Goal: Task Accomplishment & Management: Manage account settings

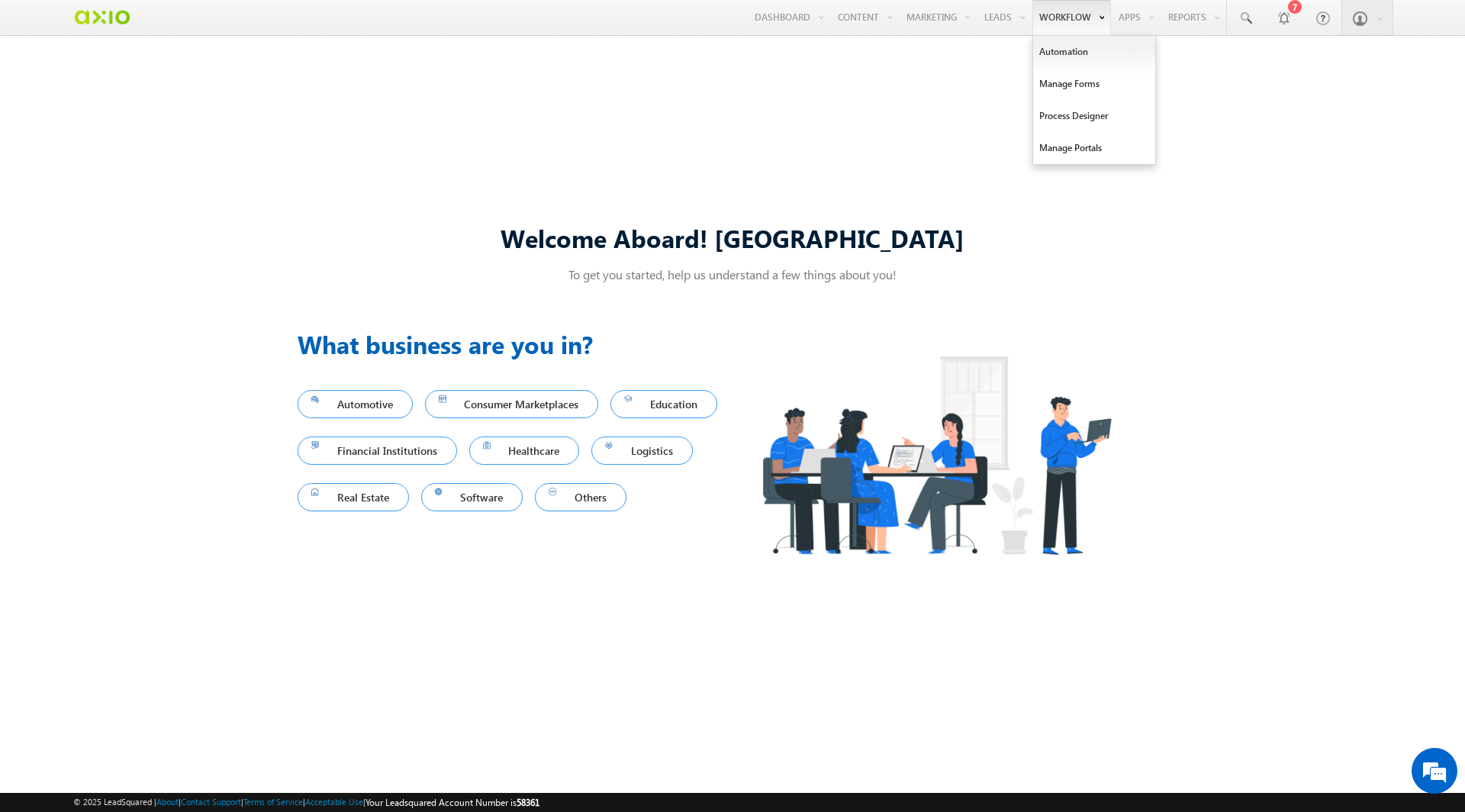
click at [1066, 17] on link "Workflow" at bounding box center [1072, 17] width 78 height 35
click at [1073, 44] on link "Automation" at bounding box center [1094, 53] width 122 height 32
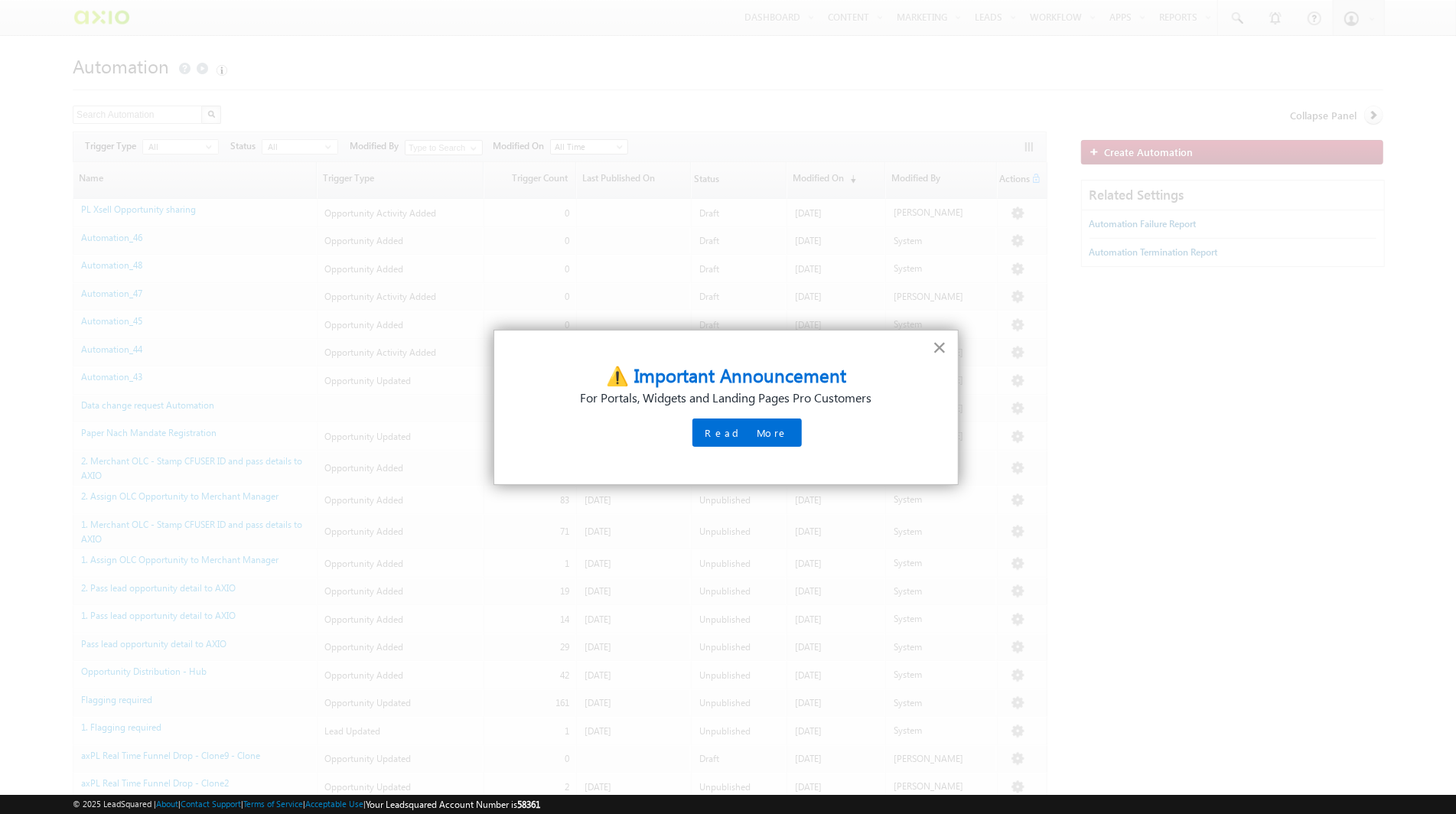
click at [940, 343] on button "×" at bounding box center [940, 348] width 14 height 25
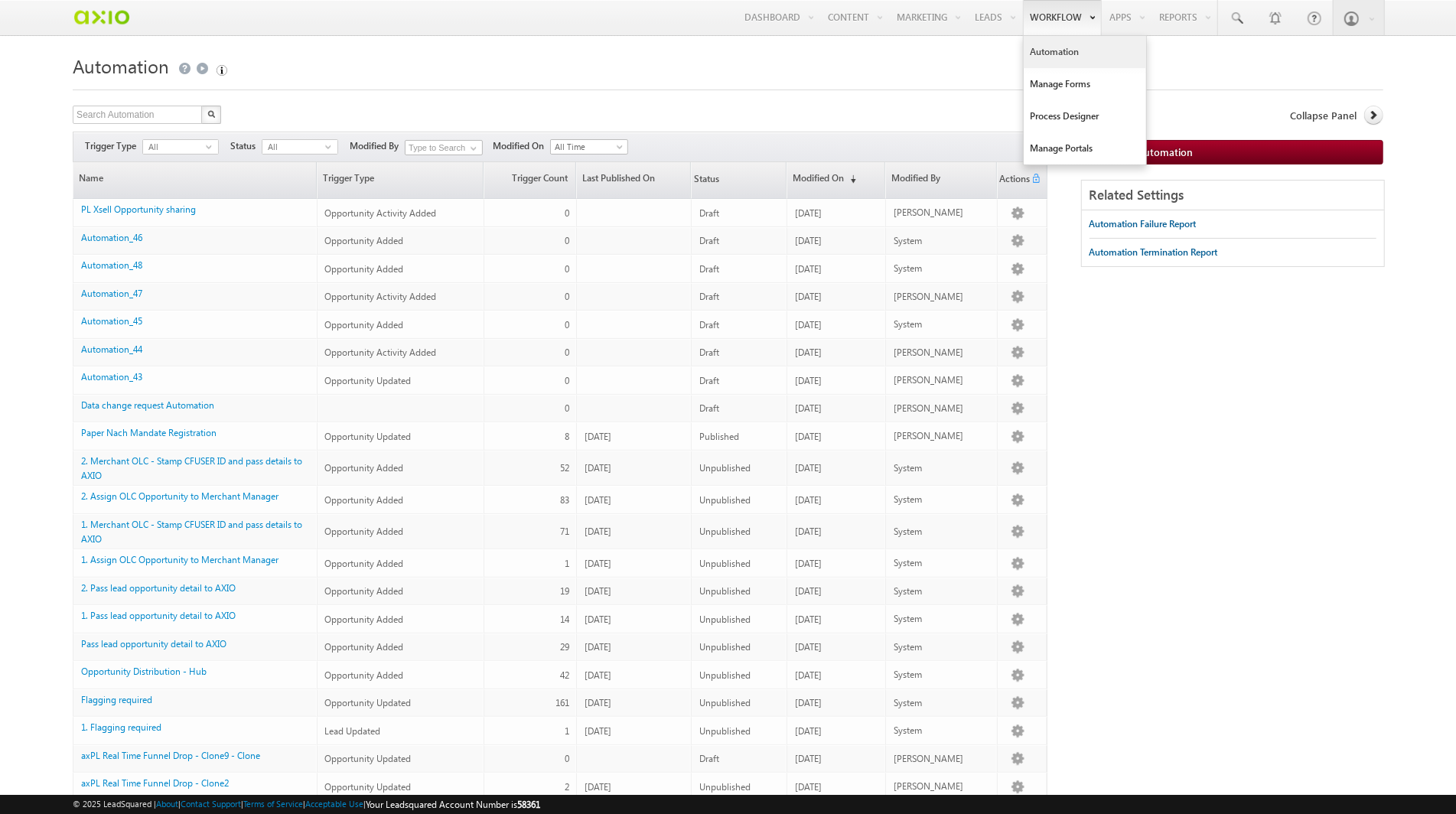
click at [1063, 55] on link "Automation" at bounding box center [1085, 53] width 123 height 33
click at [1081, 81] on link "Manage Forms" at bounding box center [1085, 84] width 123 height 33
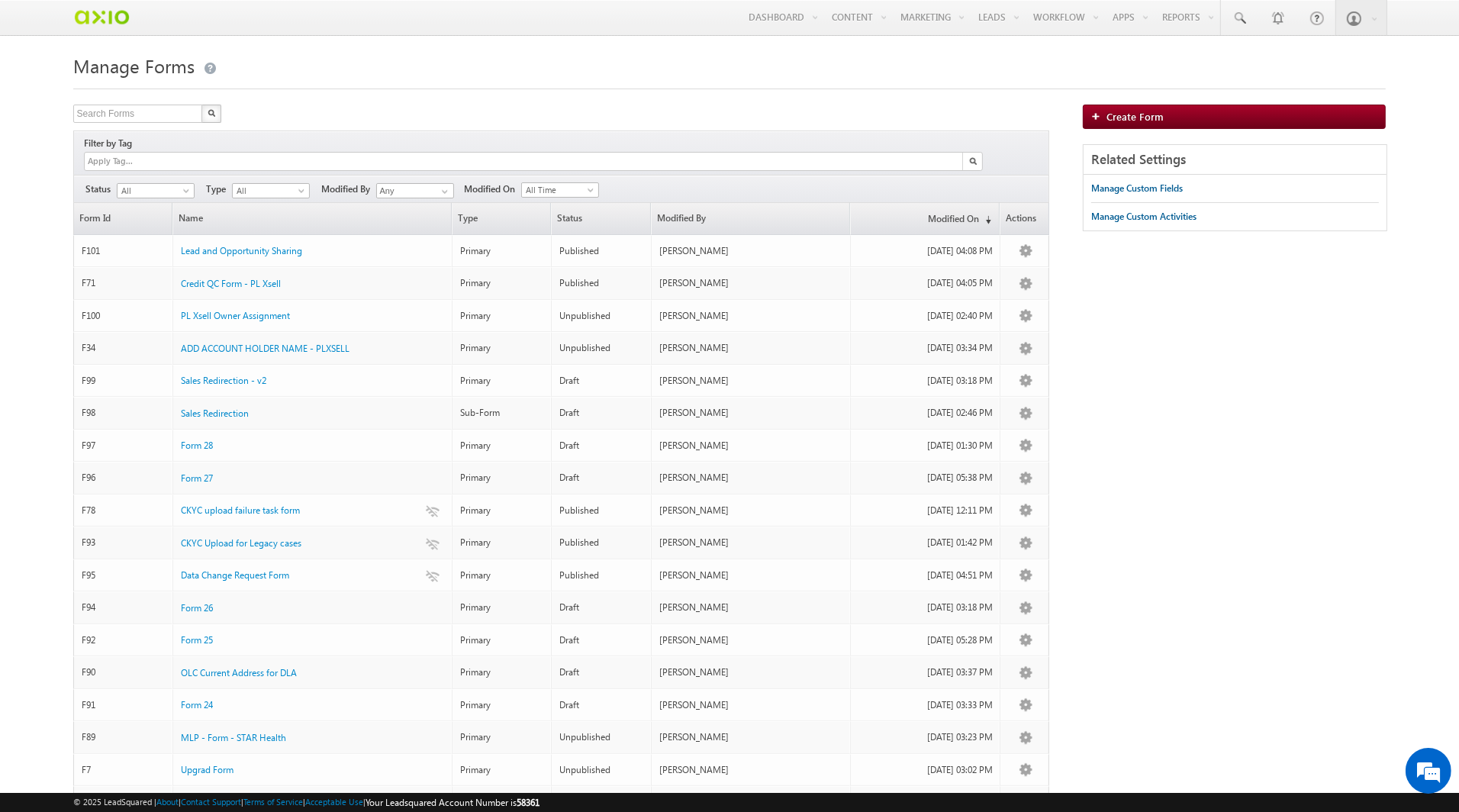
scroll to position [3, 0]
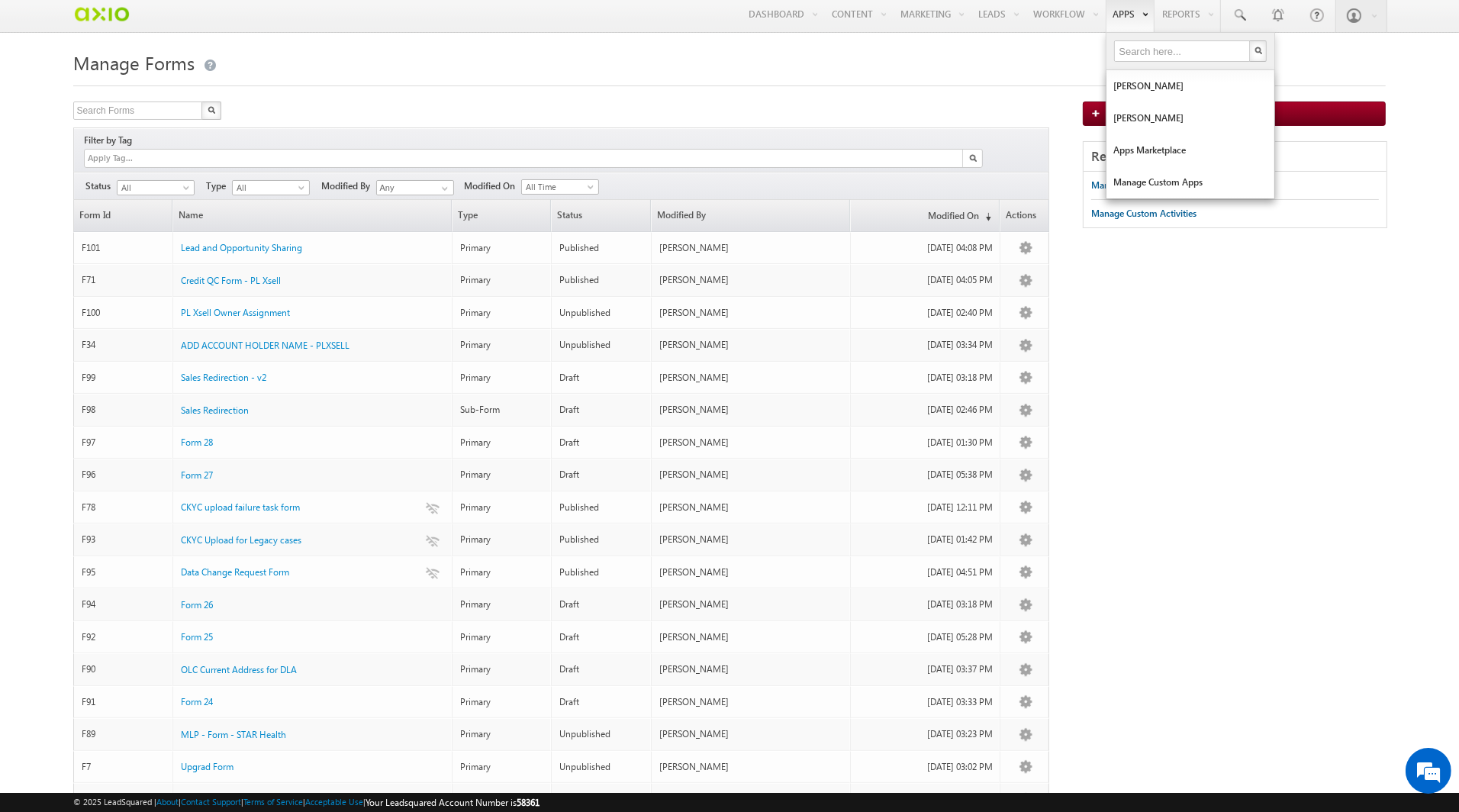
click at [1127, 15] on link "Apps" at bounding box center [1129, 14] width 49 height 35
click at [1176, 124] on link "[PERSON_NAME]" at bounding box center [1191, 121] width 168 height 32
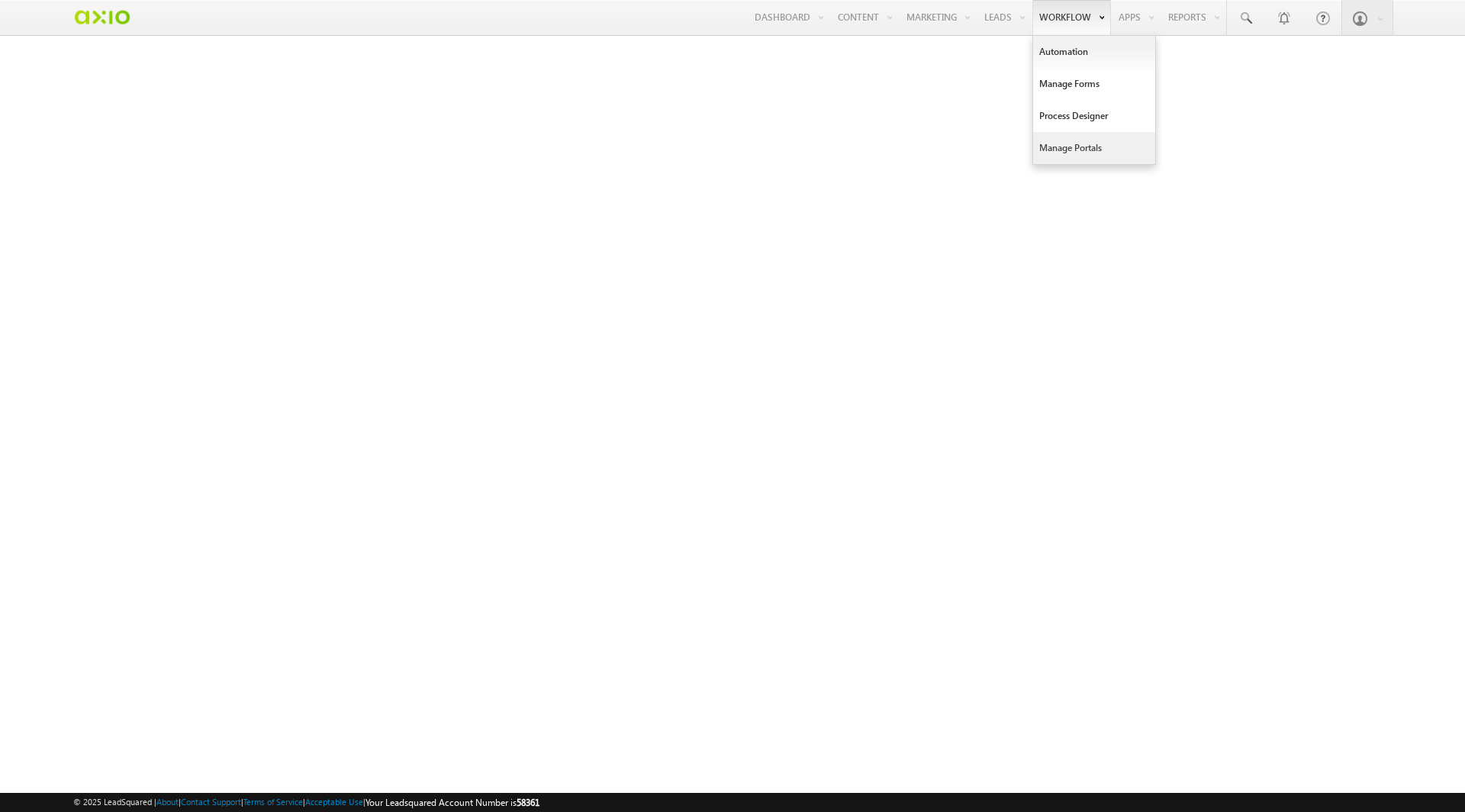
click at [1072, 146] on link "Manage Portals" at bounding box center [1094, 148] width 122 height 32
click at [1074, 112] on link "Process Designer" at bounding box center [1094, 117] width 122 height 32
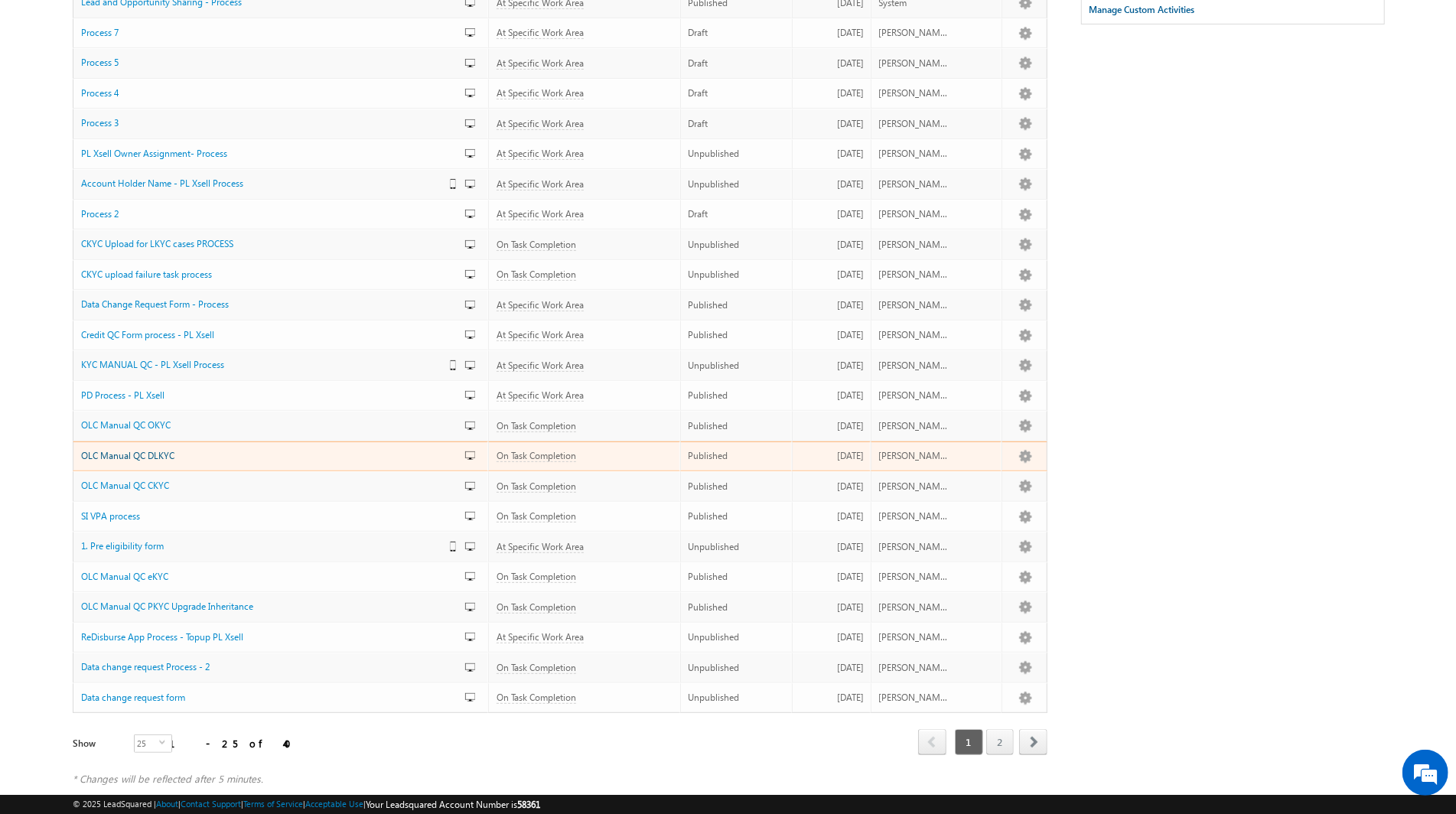
click at [151, 450] on span "OLC Manual QC DLKYC" at bounding box center [127, 456] width 93 height 11
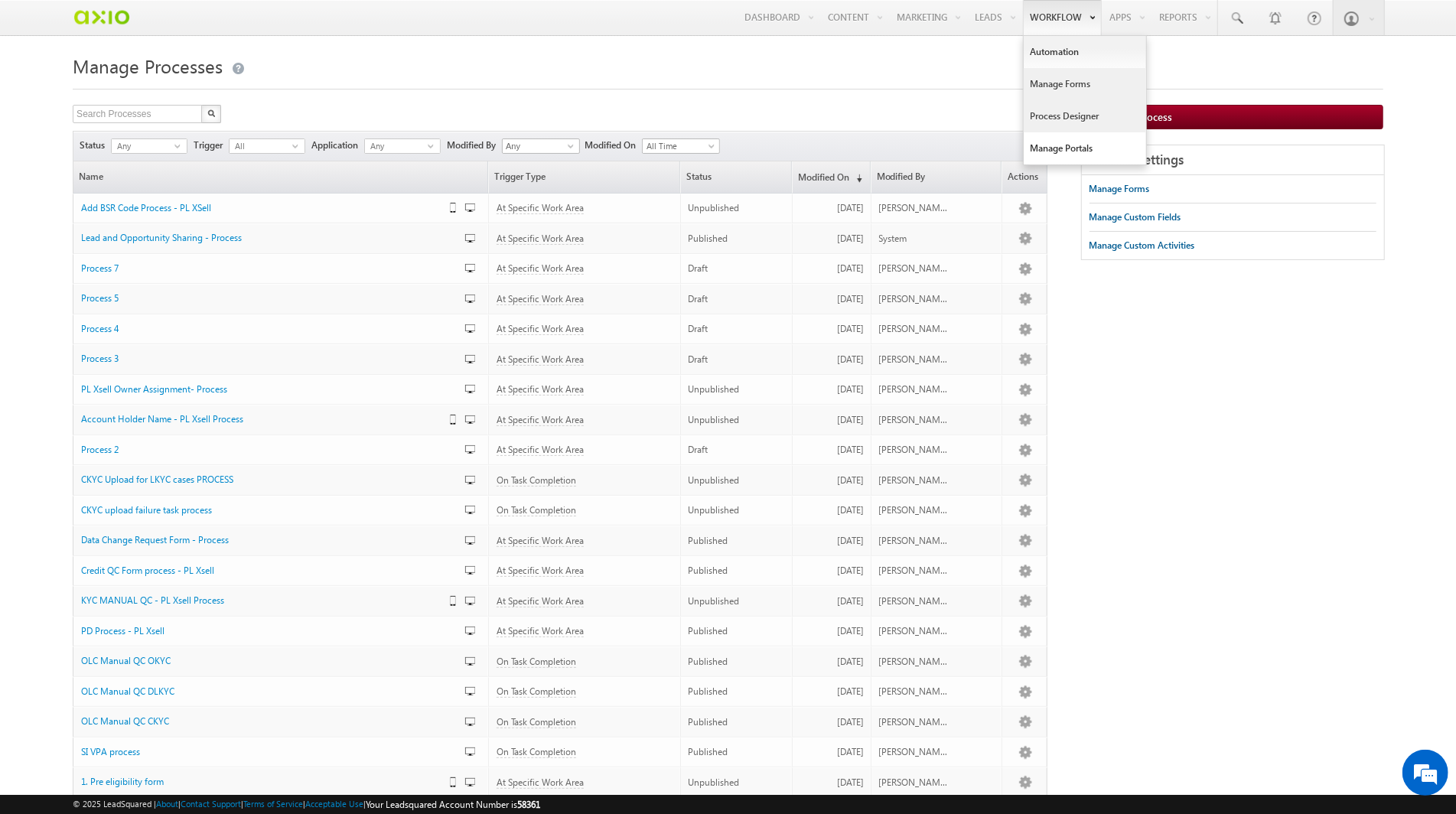
click at [1066, 81] on link "Manage Forms" at bounding box center [1085, 84] width 123 height 33
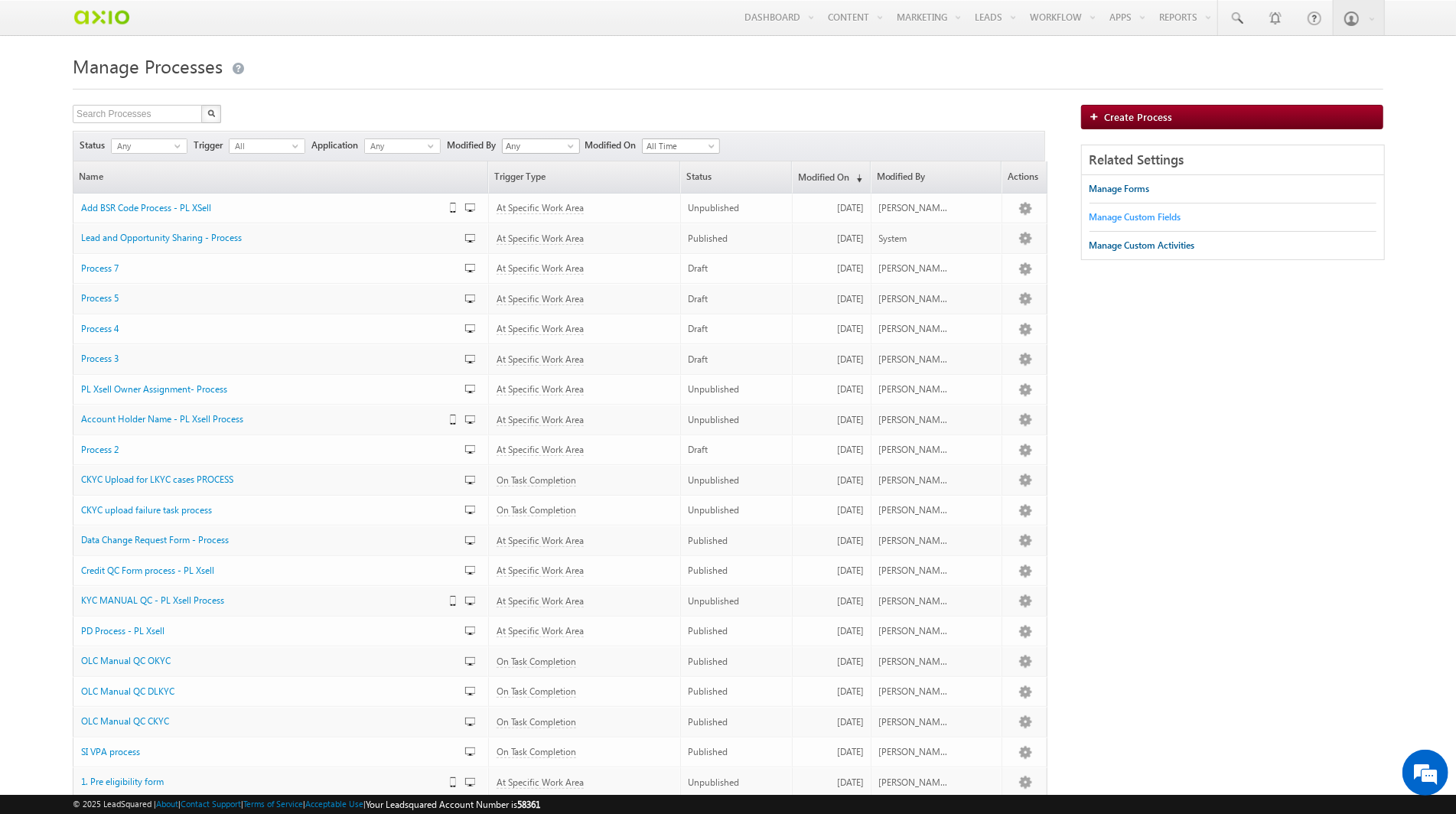
click at [1144, 215] on div "Manage Custom Fields" at bounding box center [1135, 217] width 92 height 13
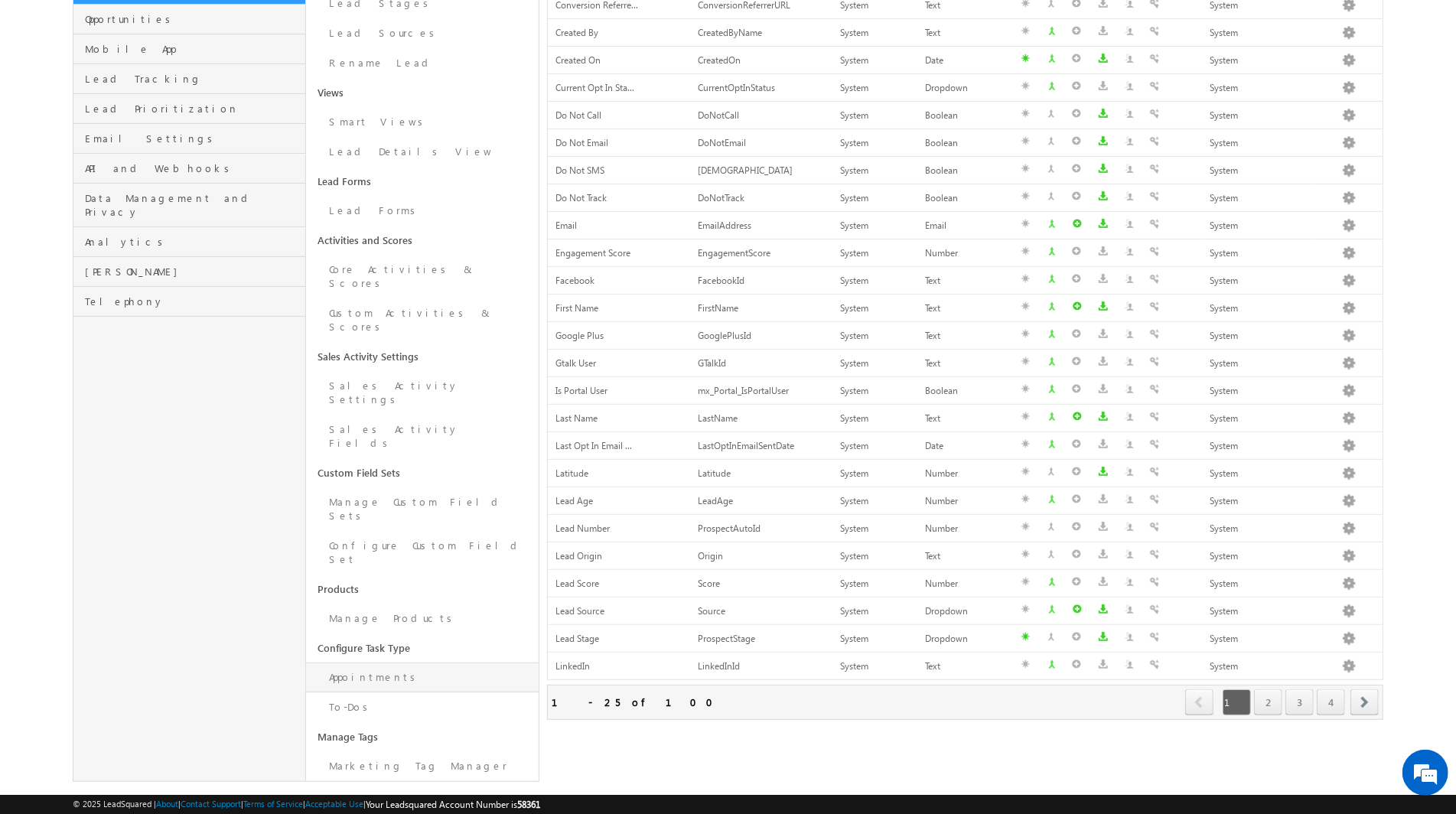
click at [409, 663] on link "Appointments" at bounding box center [421, 677] width 233 height 30
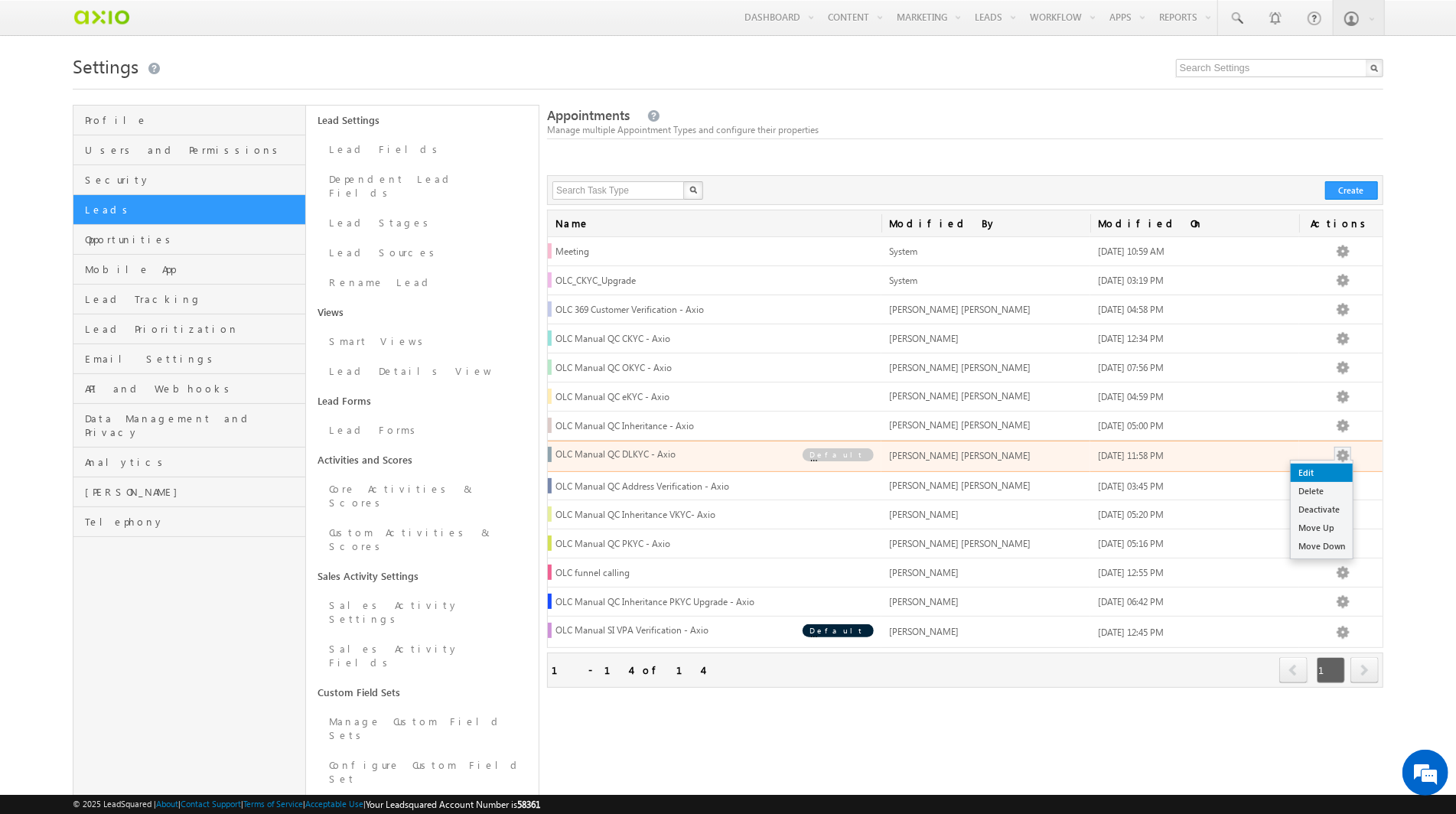
click at [1329, 464] on link "Edit" at bounding box center [1321, 472] width 62 height 18
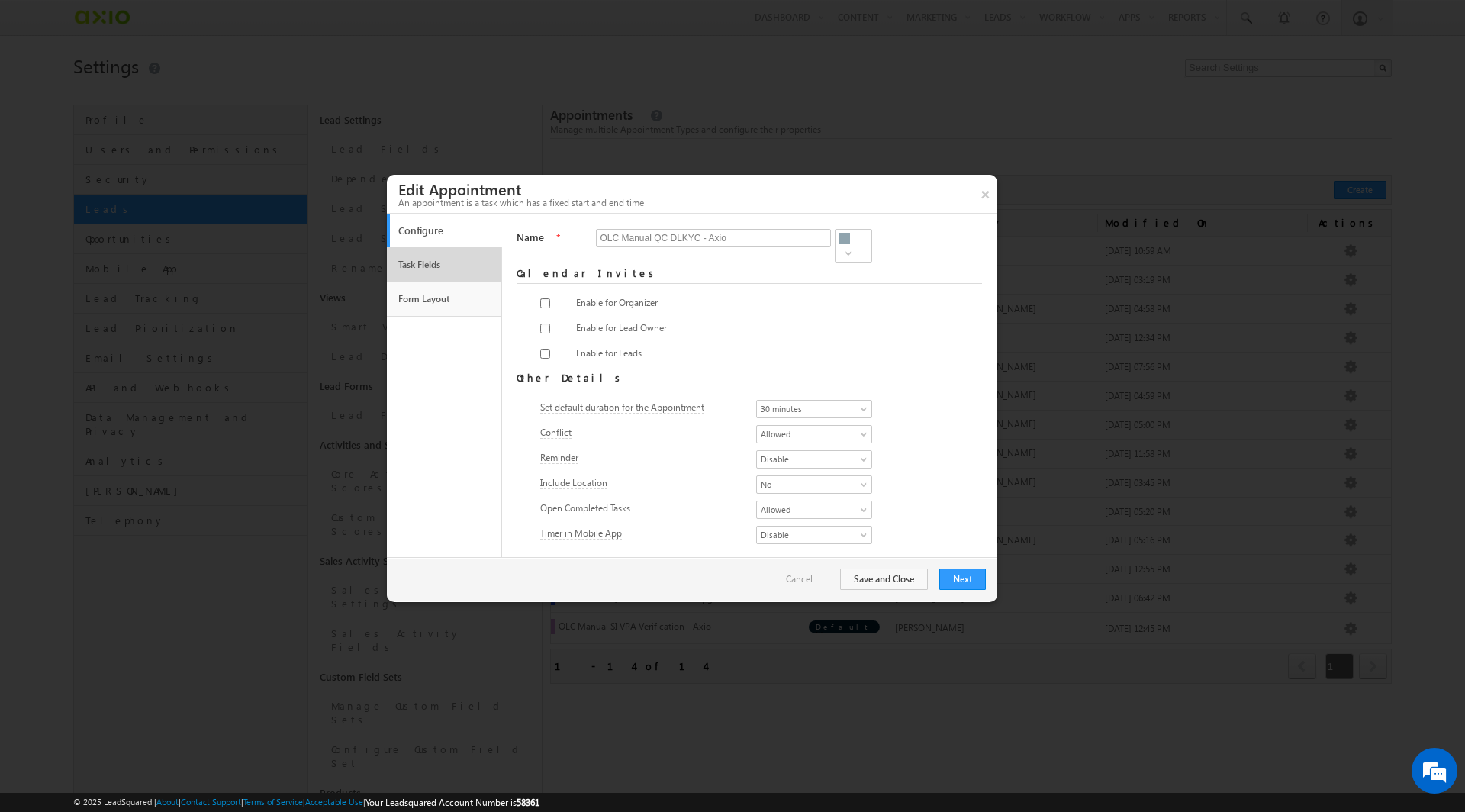
click at [415, 258] on link "Task Fields" at bounding box center [444, 265] width 100 height 26
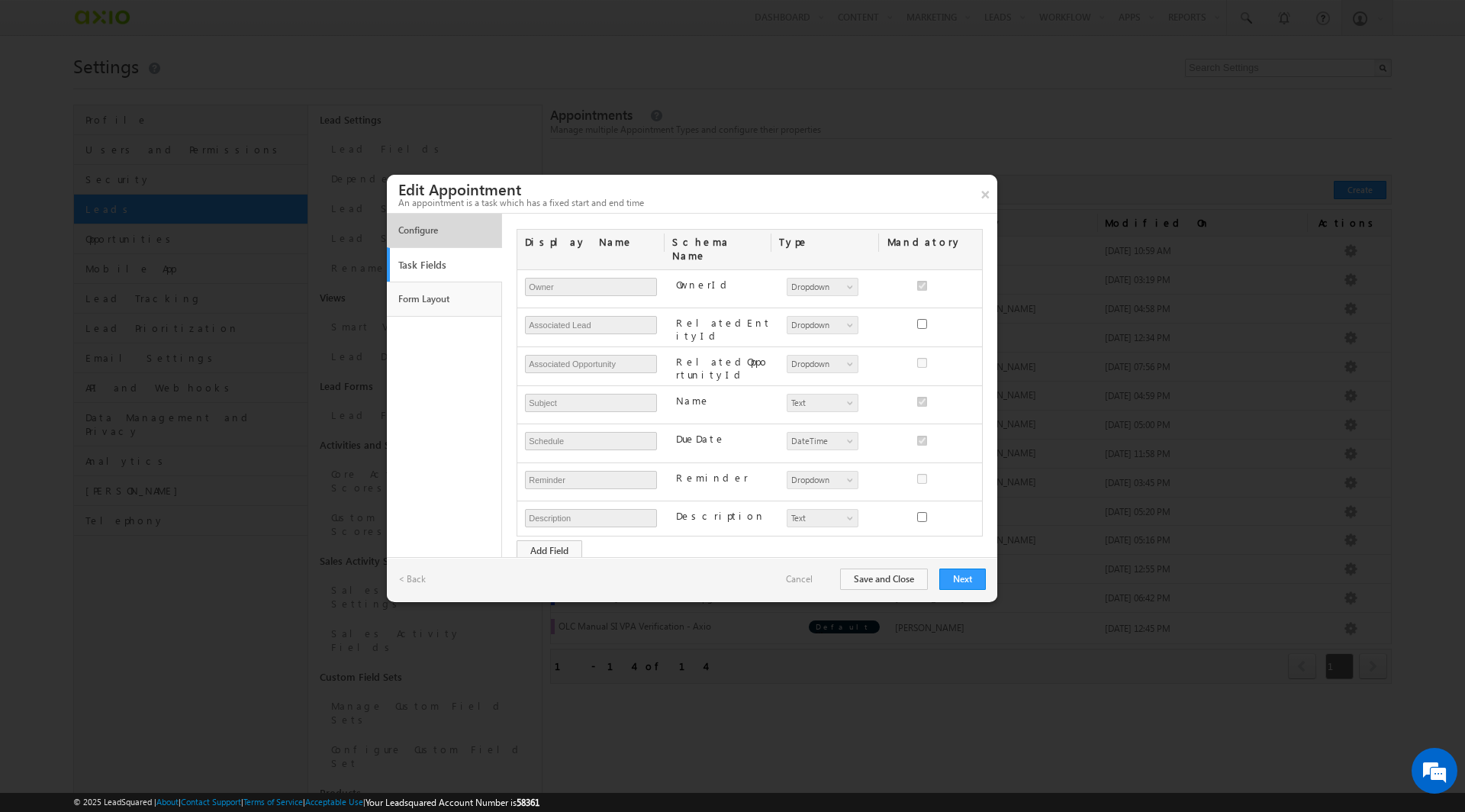
click at [423, 241] on link "Configure" at bounding box center [444, 230] width 100 height 26
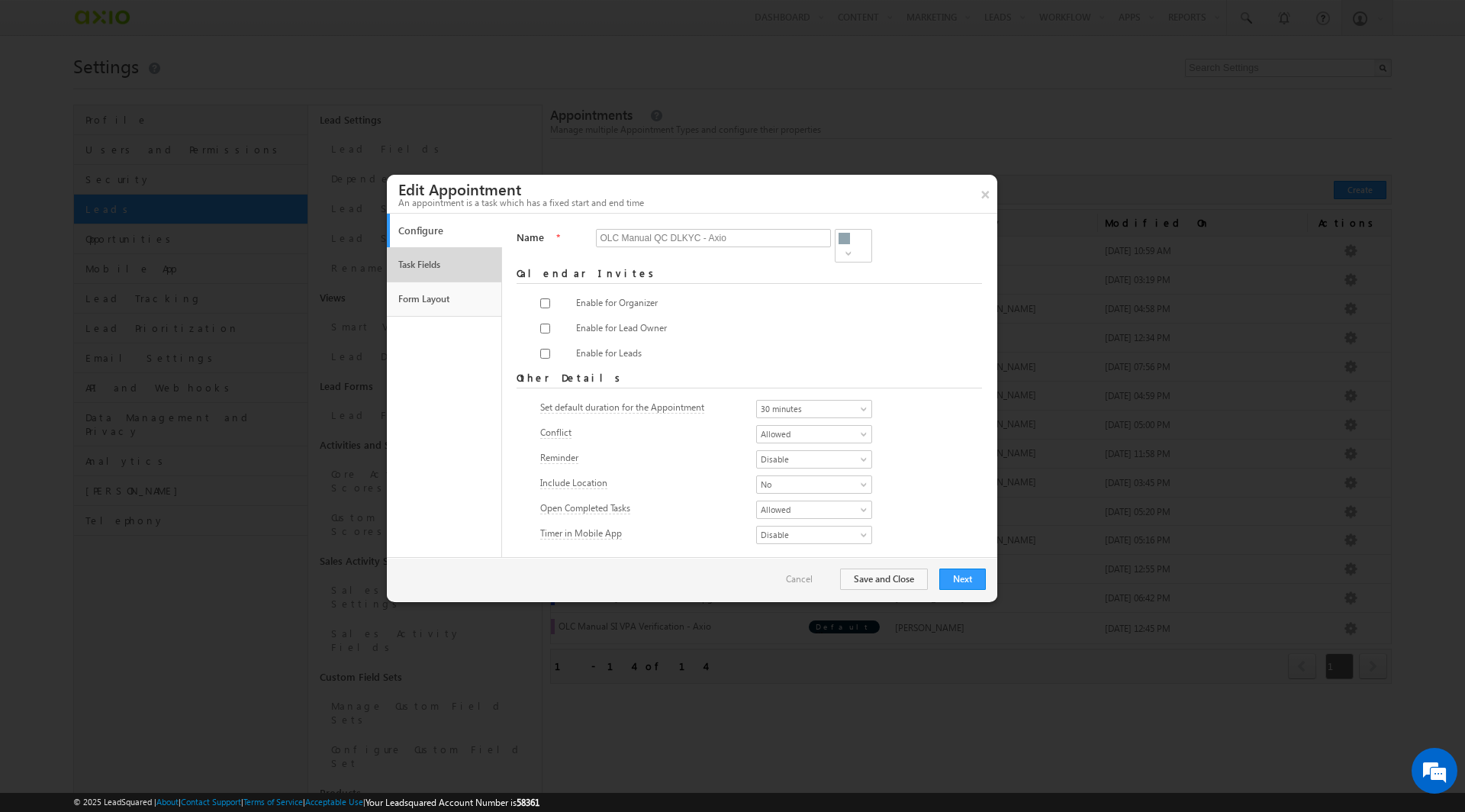
click at [423, 265] on link "Task Fields" at bounding box center [444, 265] width 100 height 26
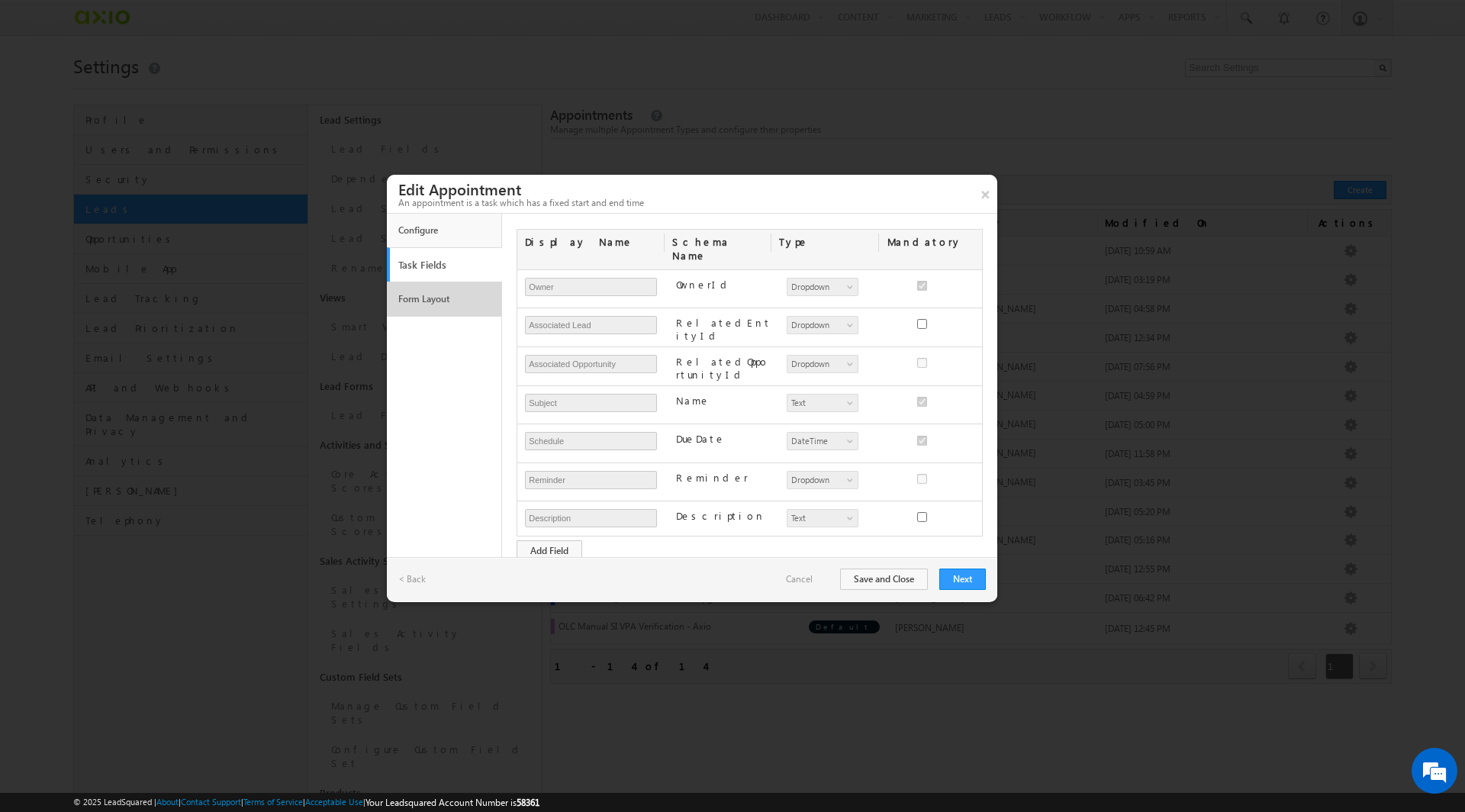
click at [409, 290] on link "Form Layout" at bounding box center [444, 298] width 100 height 26
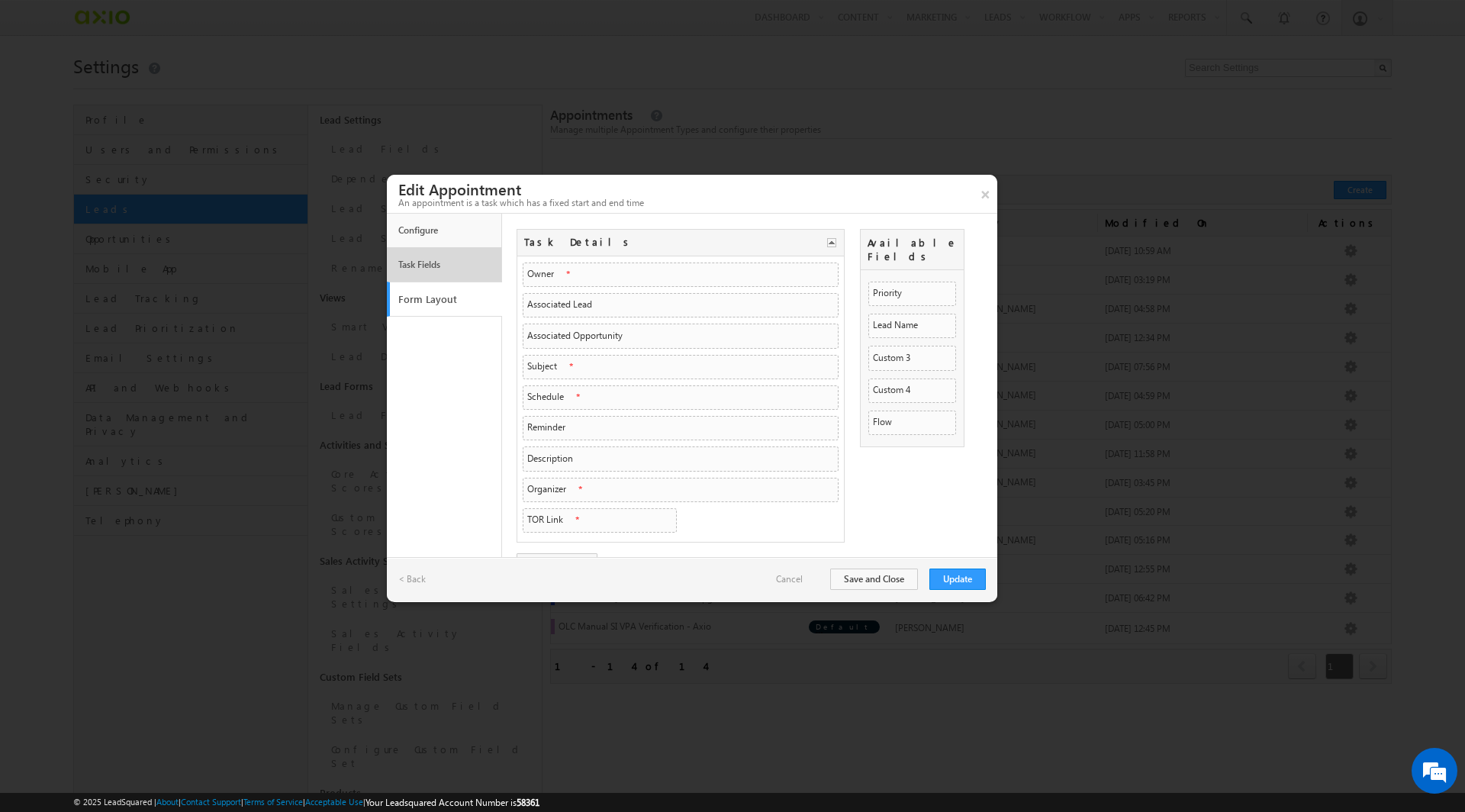
click at [430, 267] on link "Task Fields" at bounding box center [444, 265] width 100 height 26
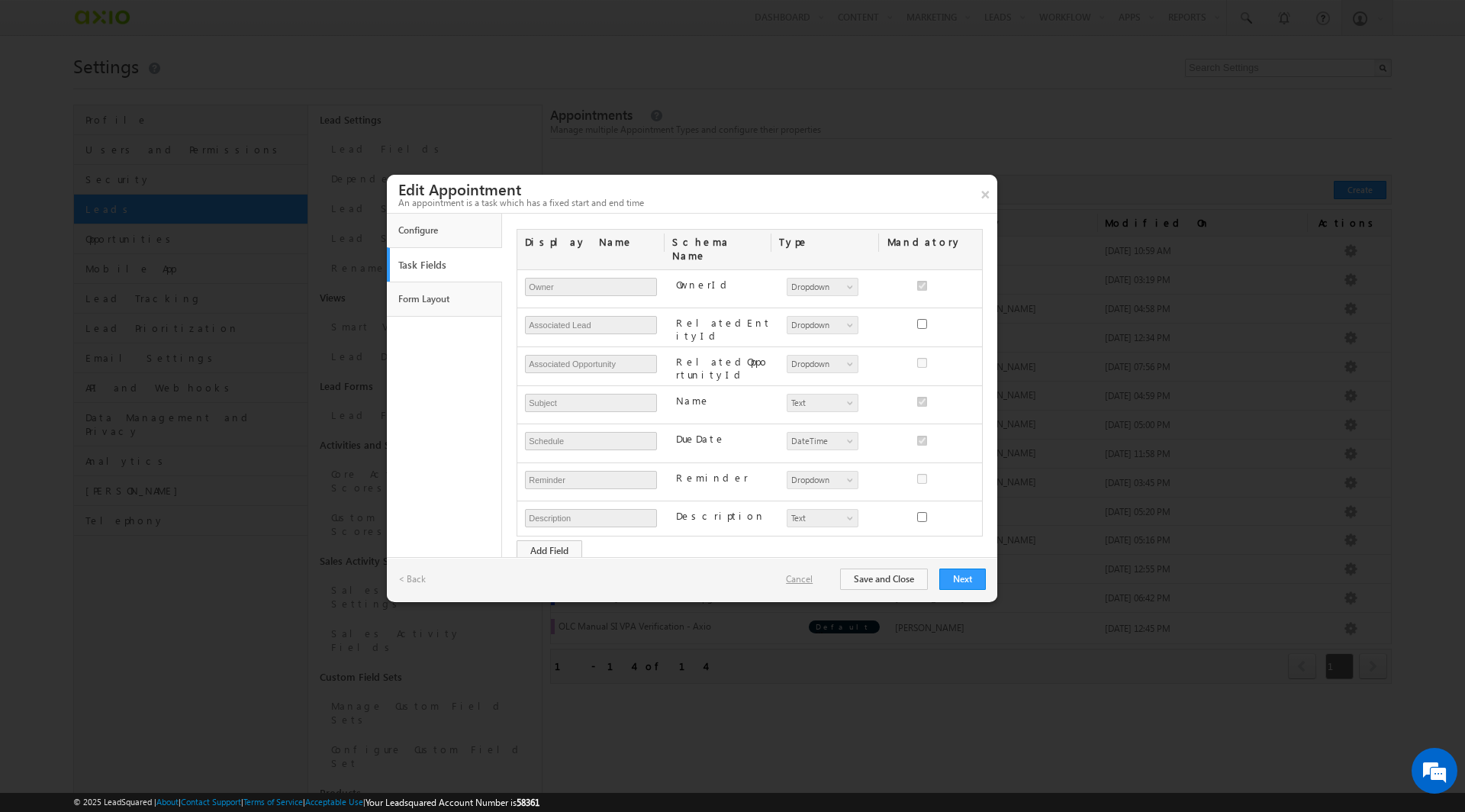
click at [815, 578] on link "Cancel" at bounding box center [808, 579] width 42 height 13
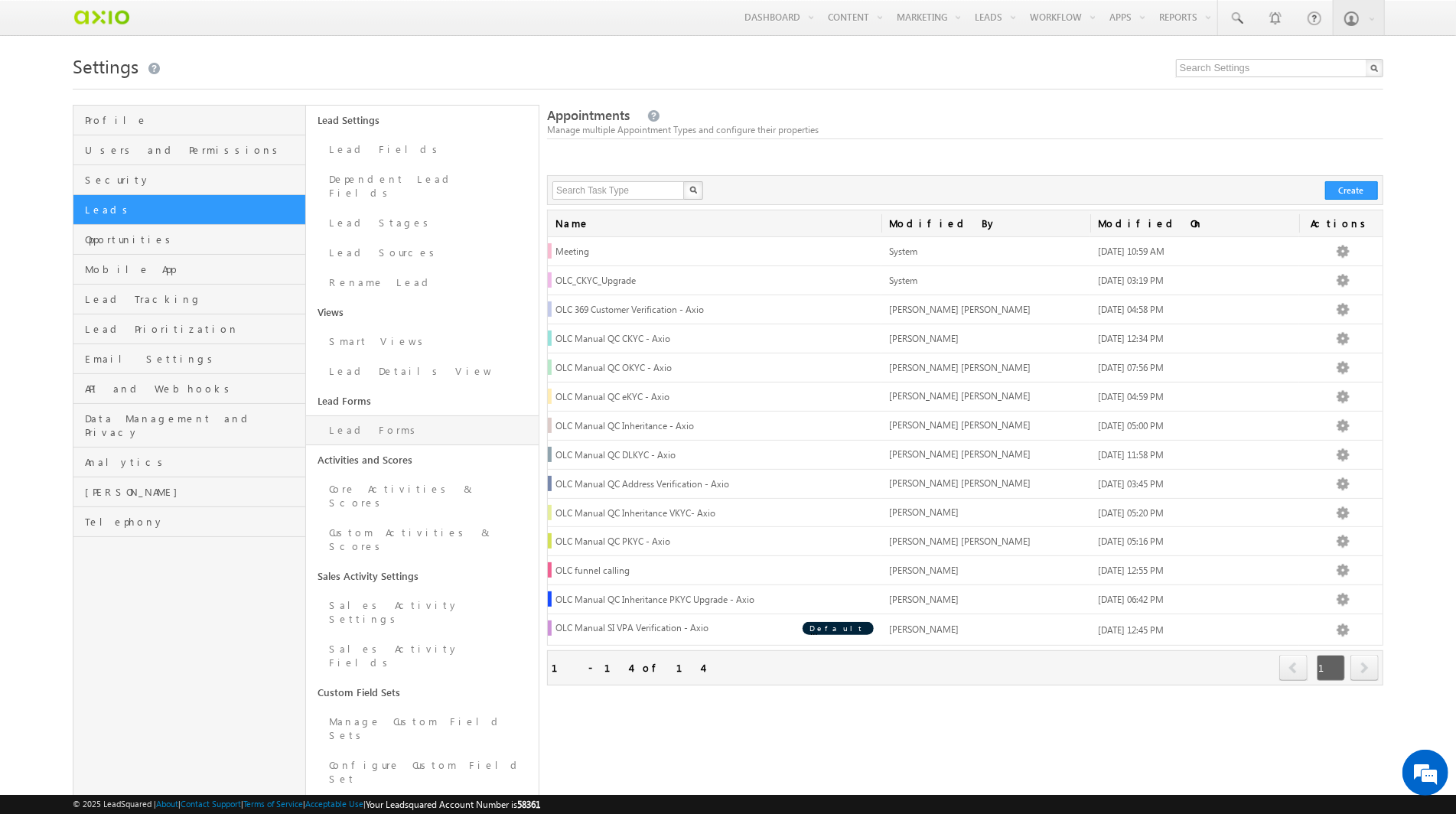
click at [372, 416] on link "Lead Forms" at bounding box center [421, 430] width 233 height 30
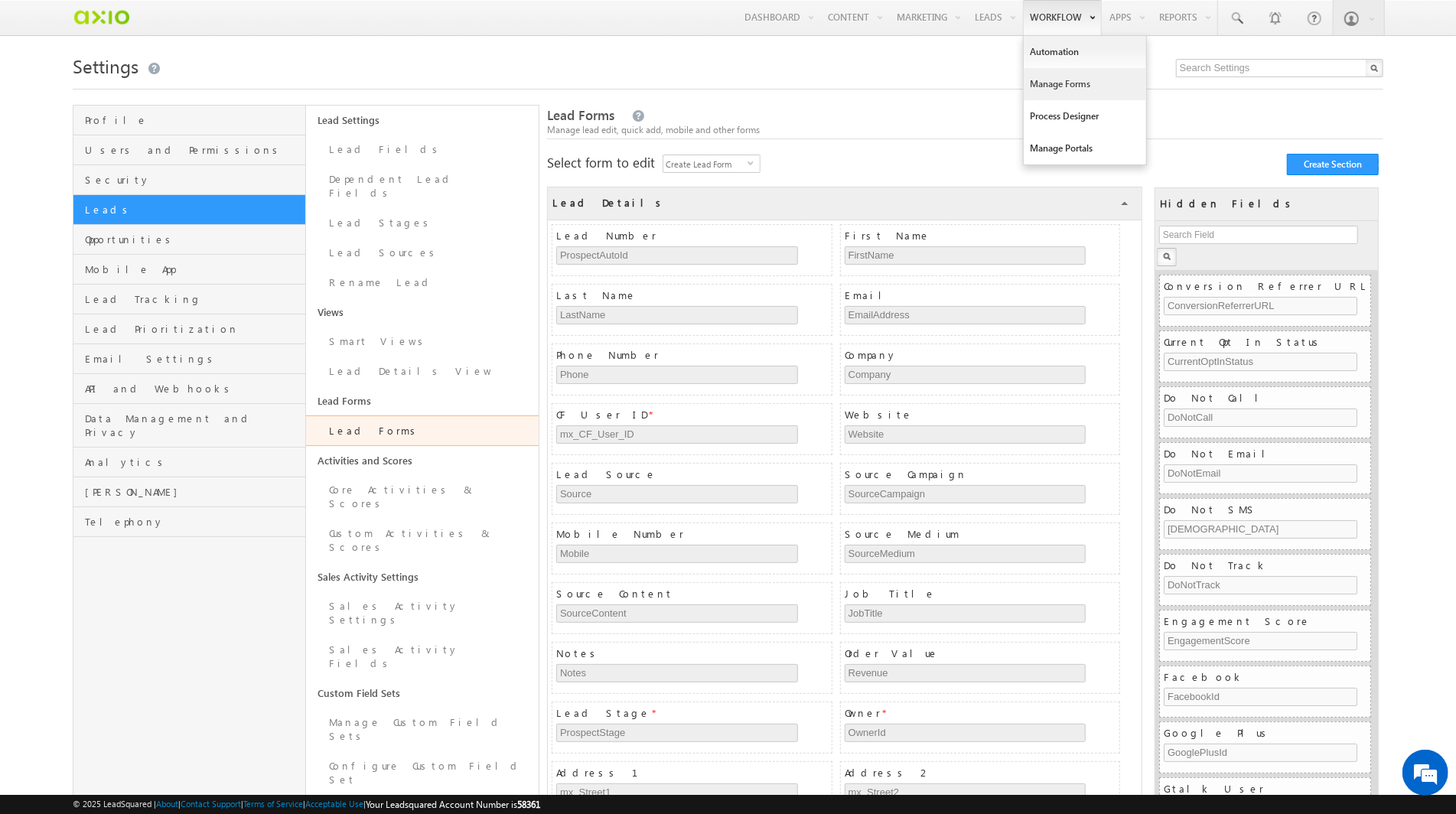
click at [1059, 82] on link "Manage Forms" at bounding box center [1085, 84] width 123 height 33
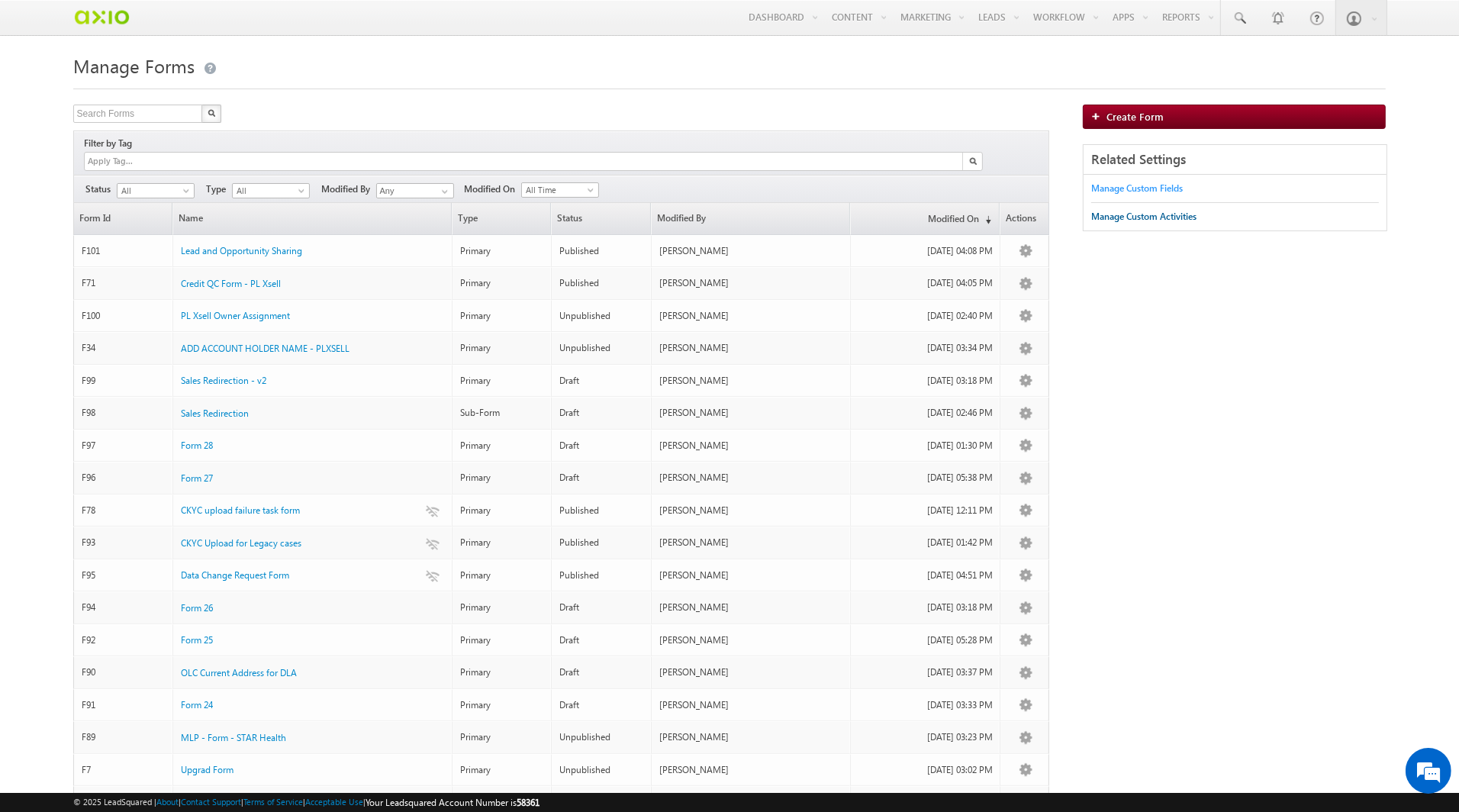
click at [1131, 186] on div "Manage Custom Fields" at bounding box center [1137, 188] width 92 height 13
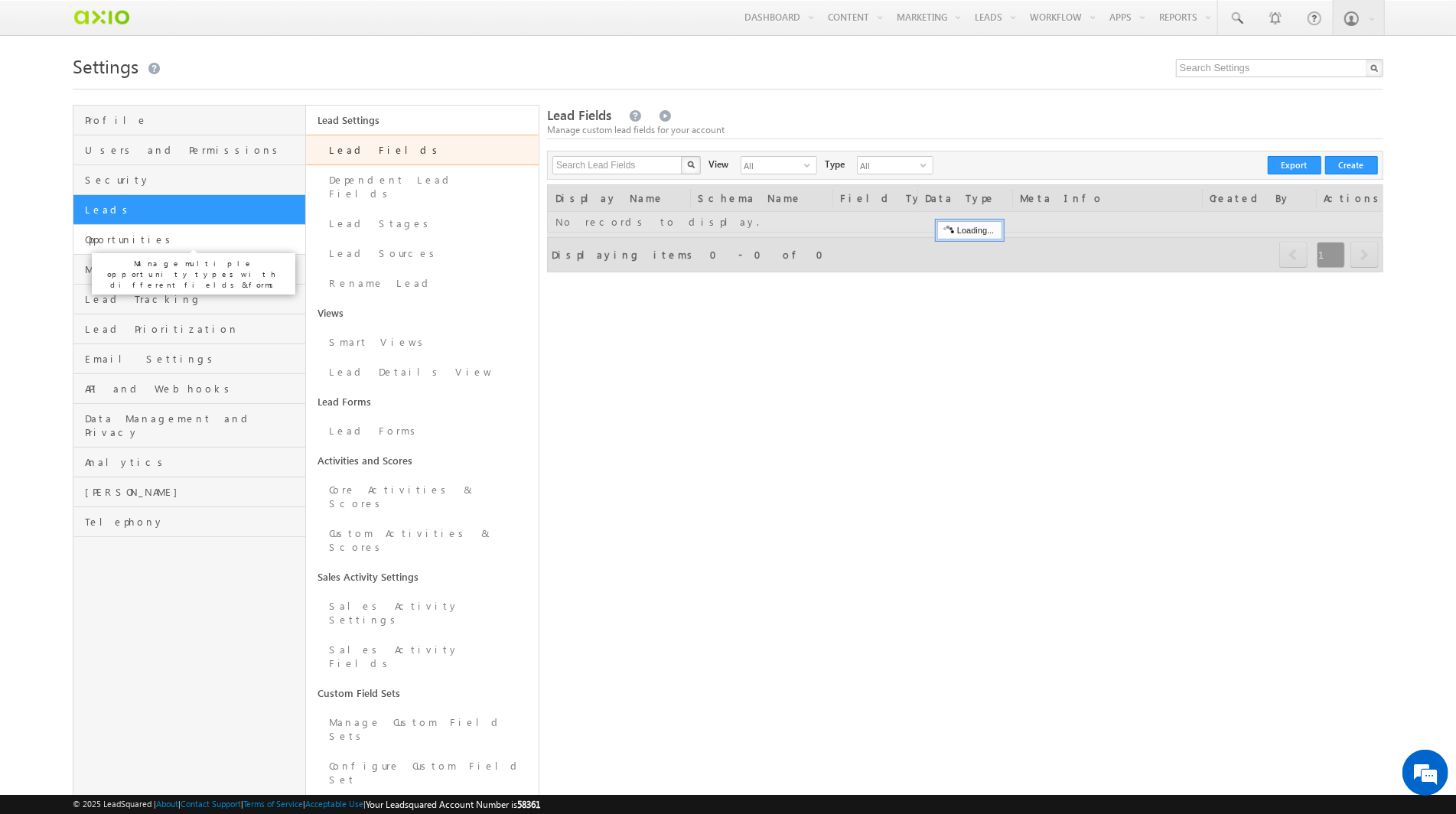
click at [201, 240] on span "Opportunities" at bounding box center [193, 239] width 216 height 13
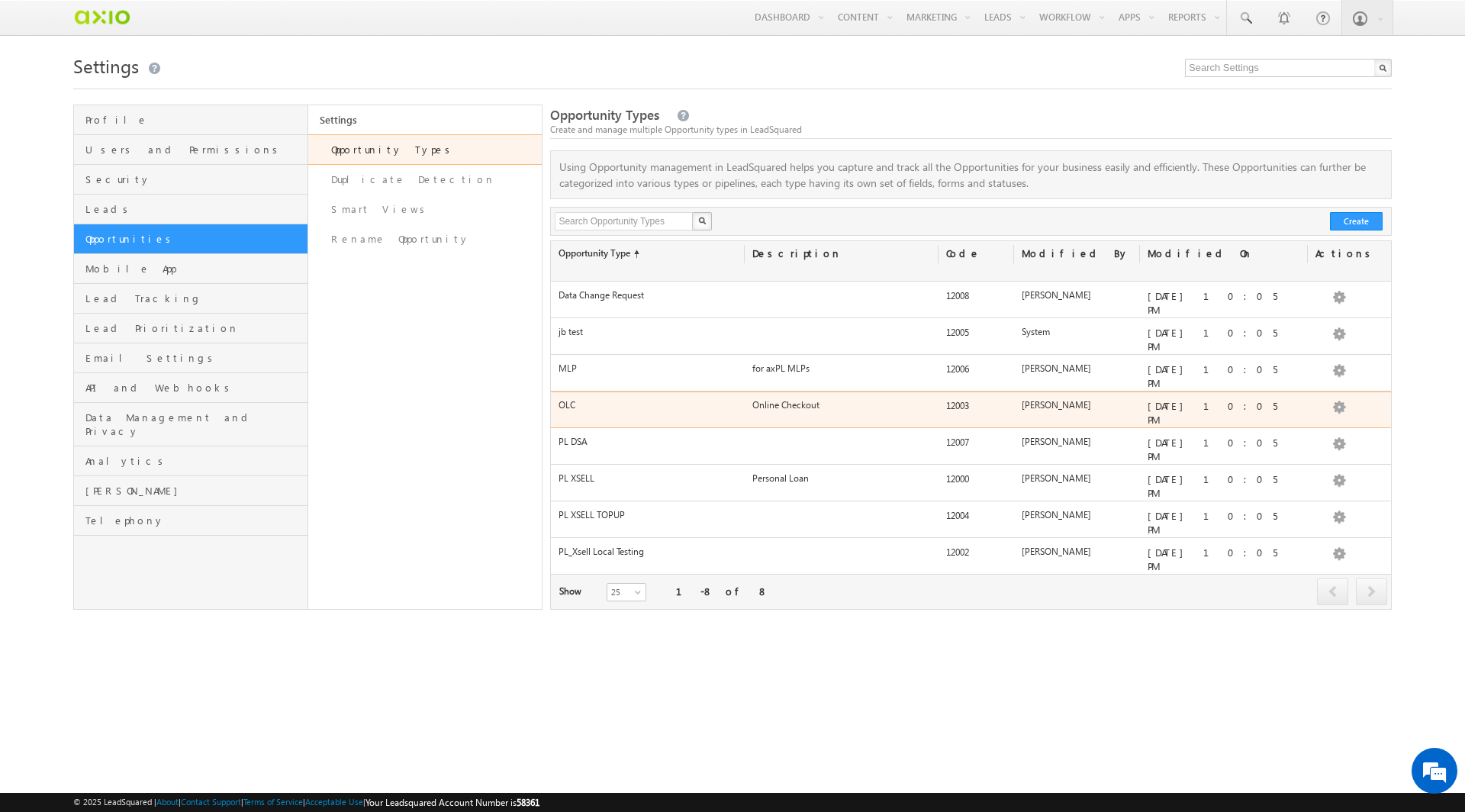
click at [665, 398] on div "OLC" at bounding box center [648, 409] width 194 height 21
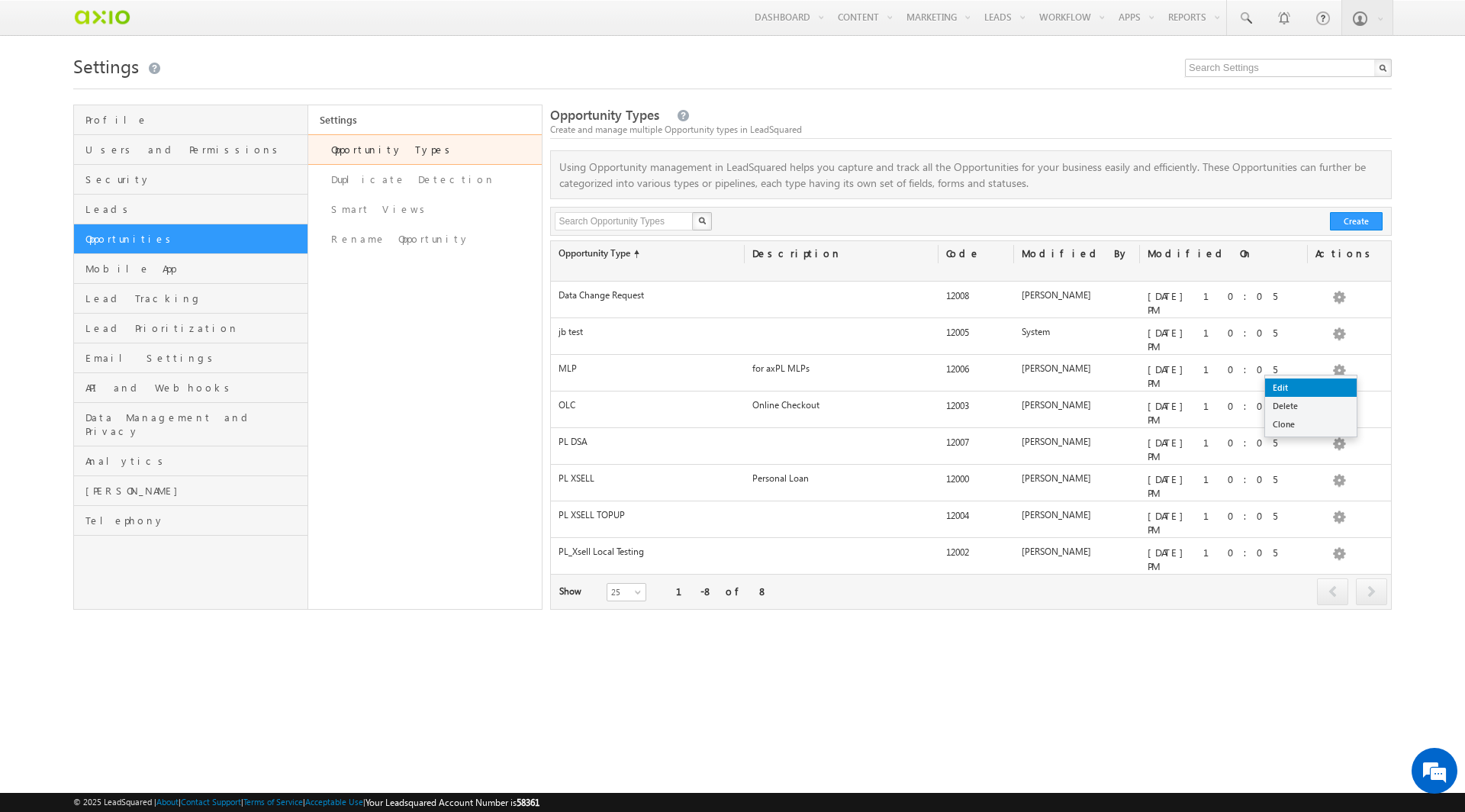
click at [1309, 388] on link "Edit" at bounding box center [1311, 387] width 92 height 18
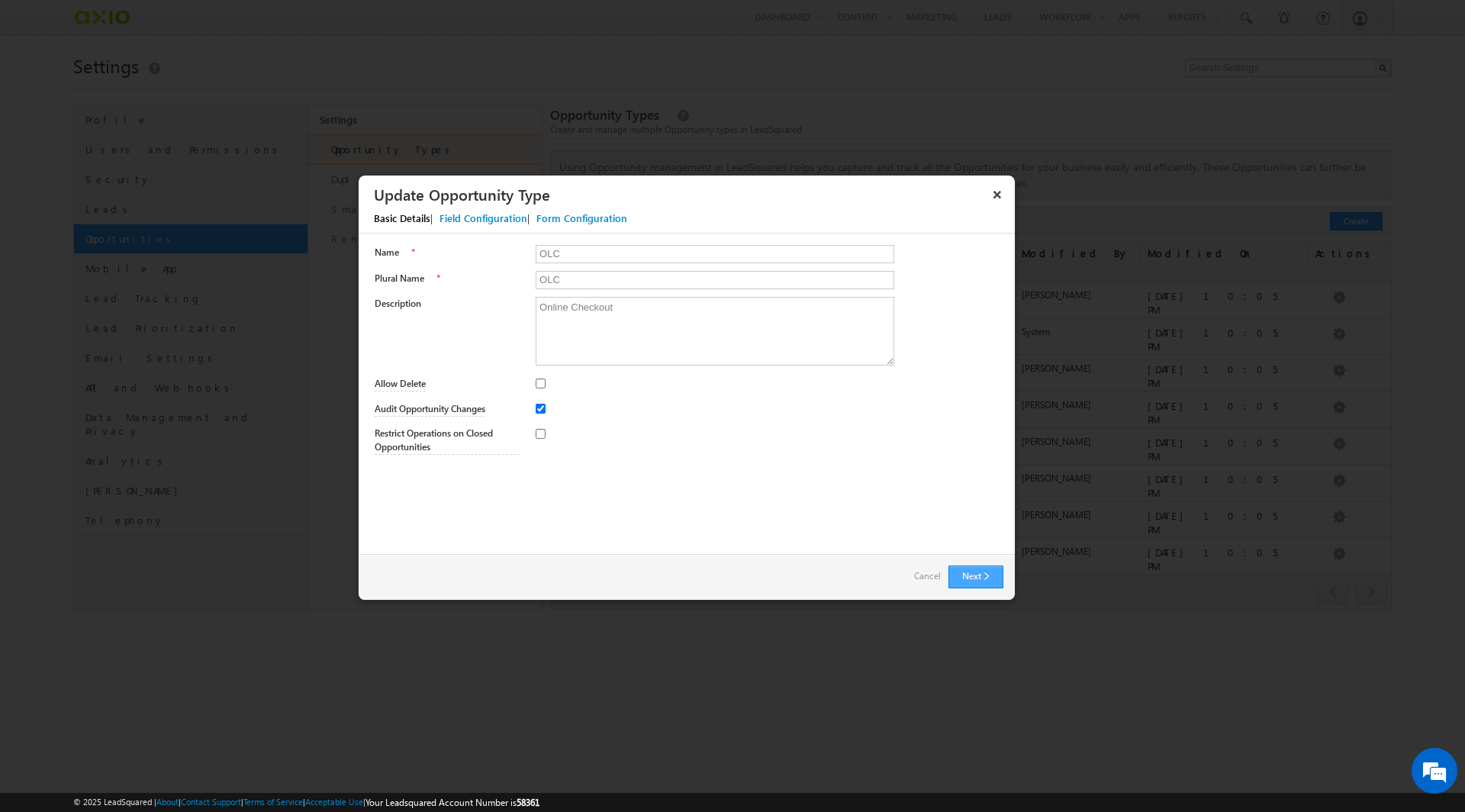
click at [990, 582] on button "Next" at bounding box center [976, 577] width 54 height 23
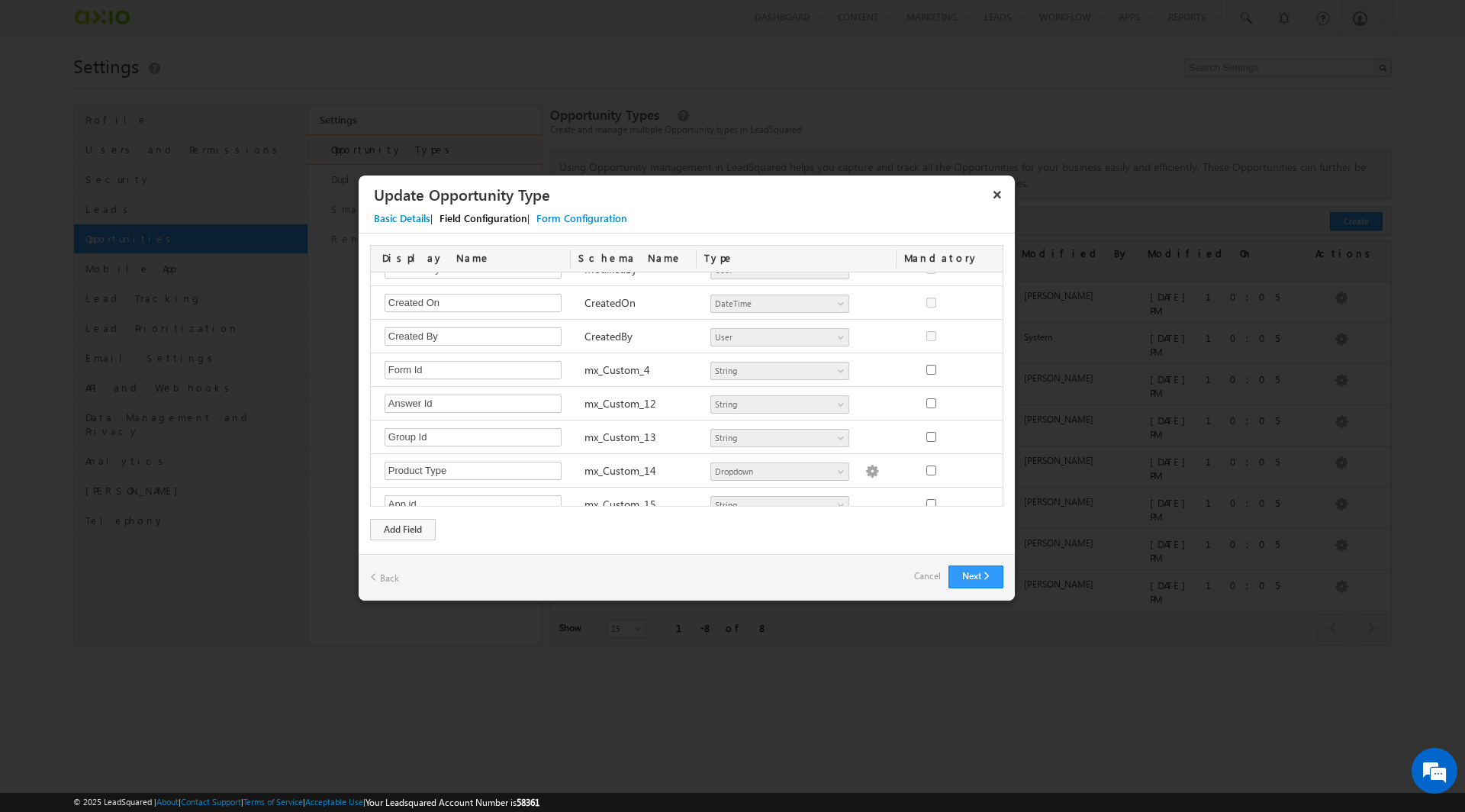
scroll to position [459, 0]
click at [866, 461] on img at bounding box center [873, 468] width 13 height 13
type textarea "1600 1900 2000 2200 2300"
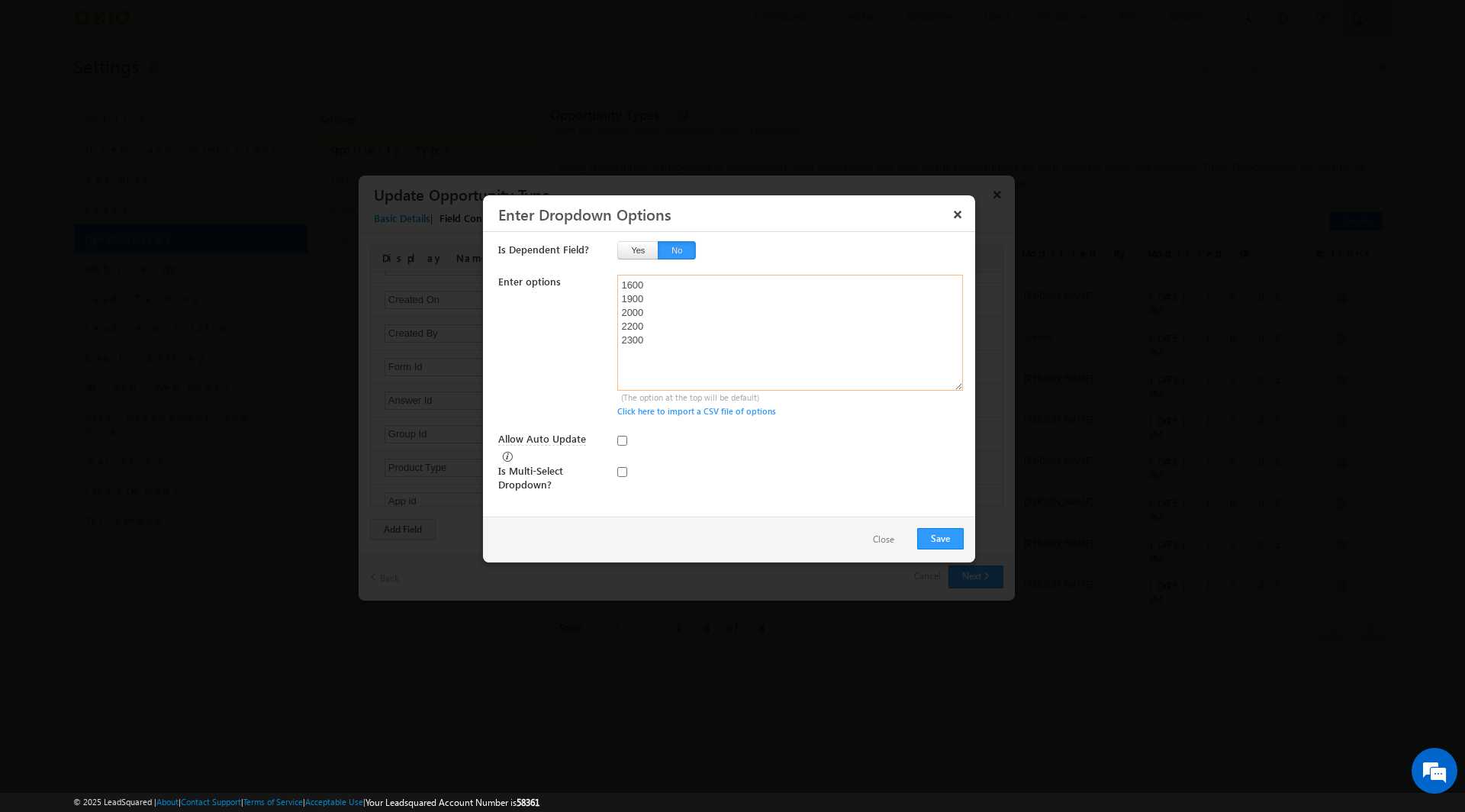
click at [685, 366] on textarea "1600 1900 2000 2200 2300" at bounding box center [790, 331] width 346 height 116
type textarea "1600 1900 2000 2200 2300 2400"
click at [957, 530] on button "Save" at bounding box center [940, 539] width 47 height 21
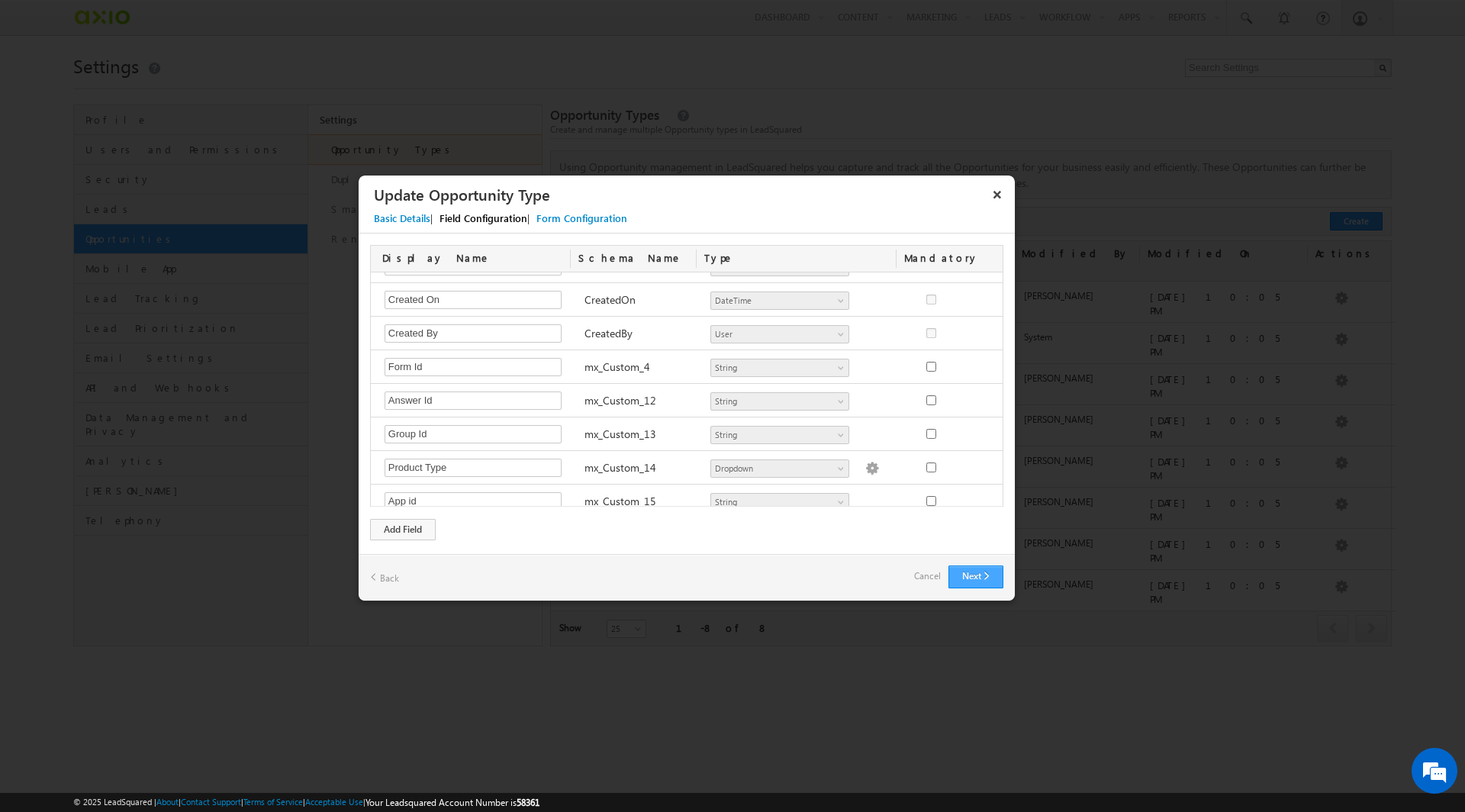
click at [977, 576] on button "Next" at bounding box center [976, 577] width 54 height 23
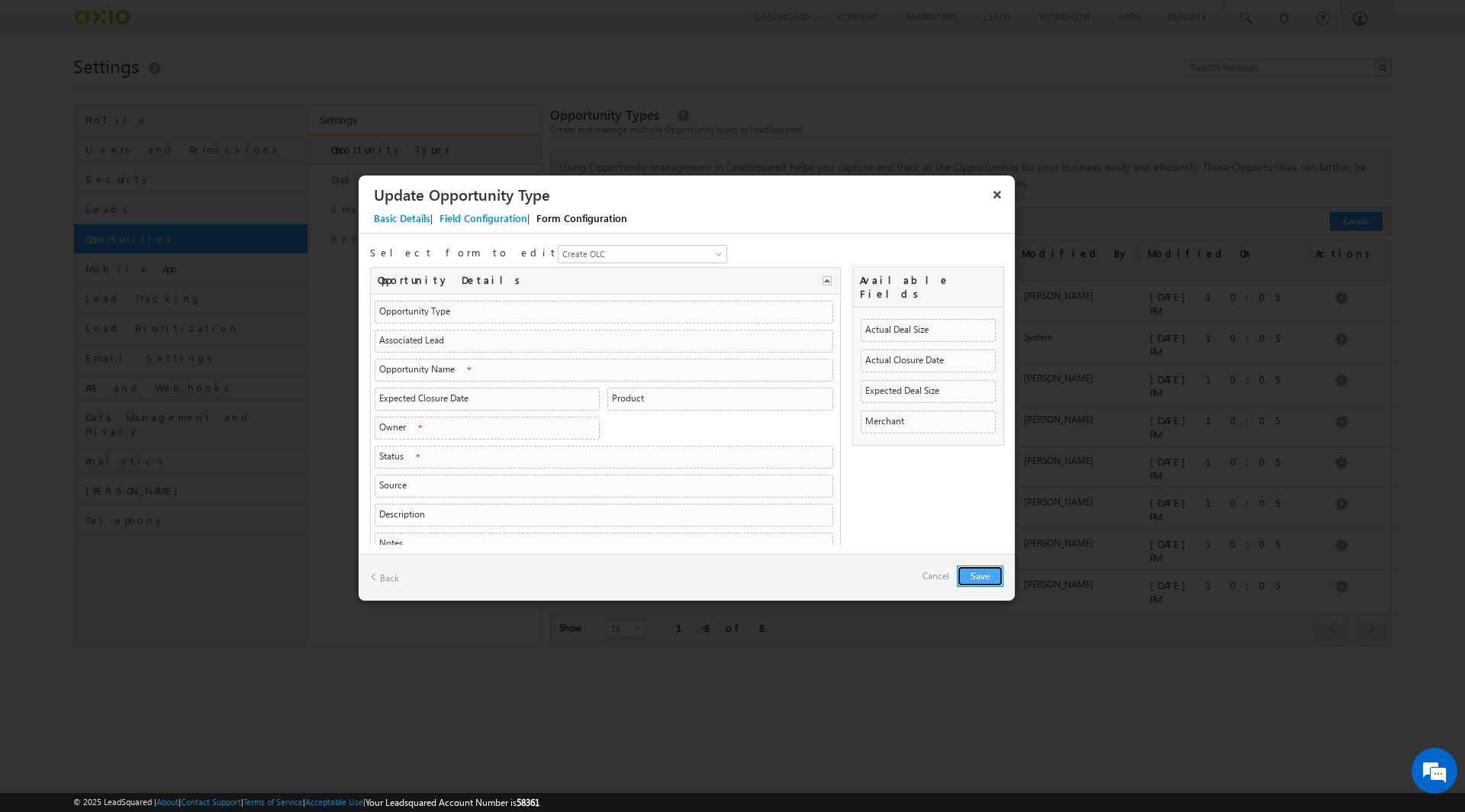
click at [987, 573] on button "Save" at bounding box center [980, 576] width 47 height 21
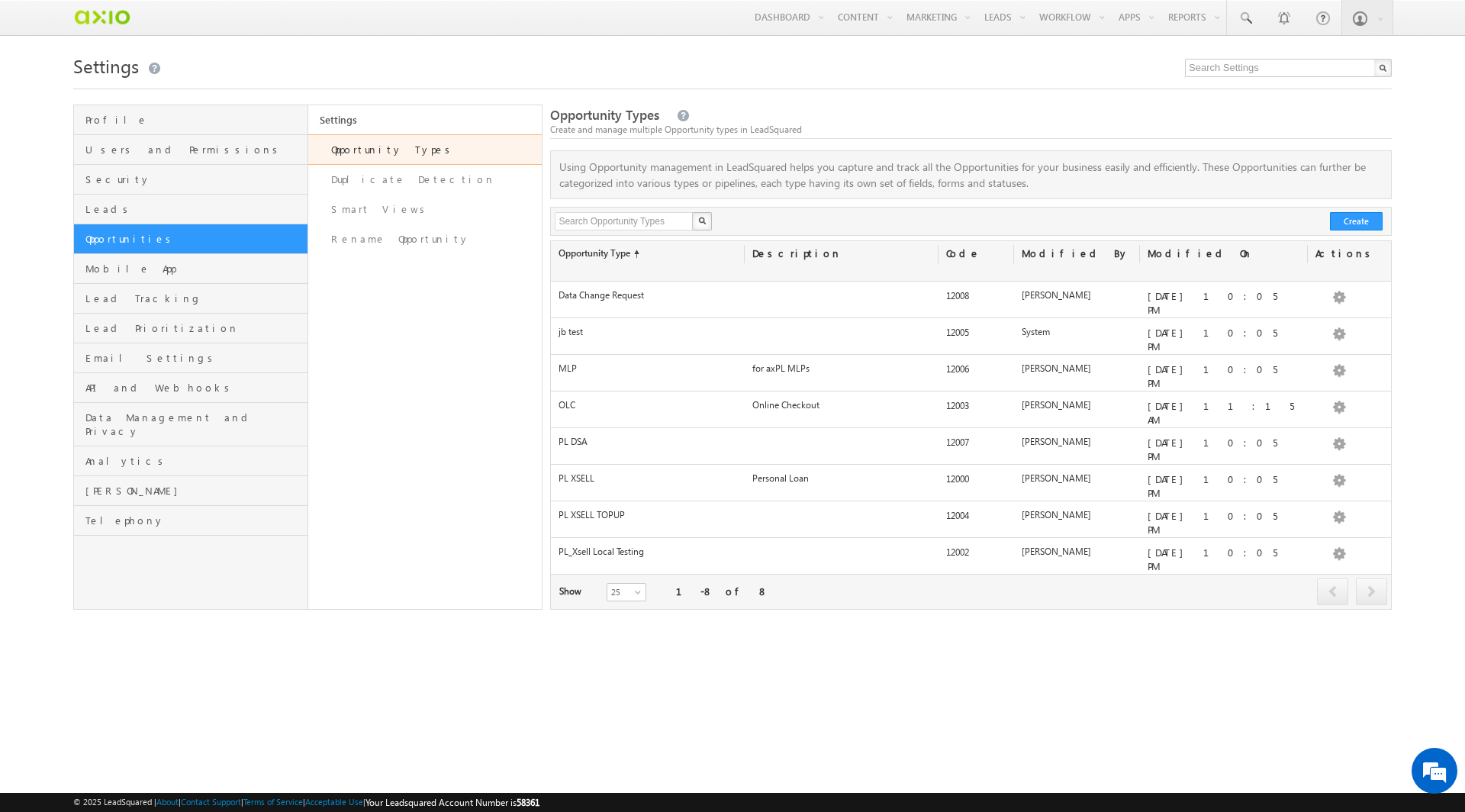
click at [929, 630] on html "Menu Bharath Kishore bhara [DOMAIN_NAME] shore +uat@ axio." at bounding box center [732, 335] width 1465 height 671
click at [1325, 385] on link "Edit" at bounding box center [1311, 387] width 92 height 18
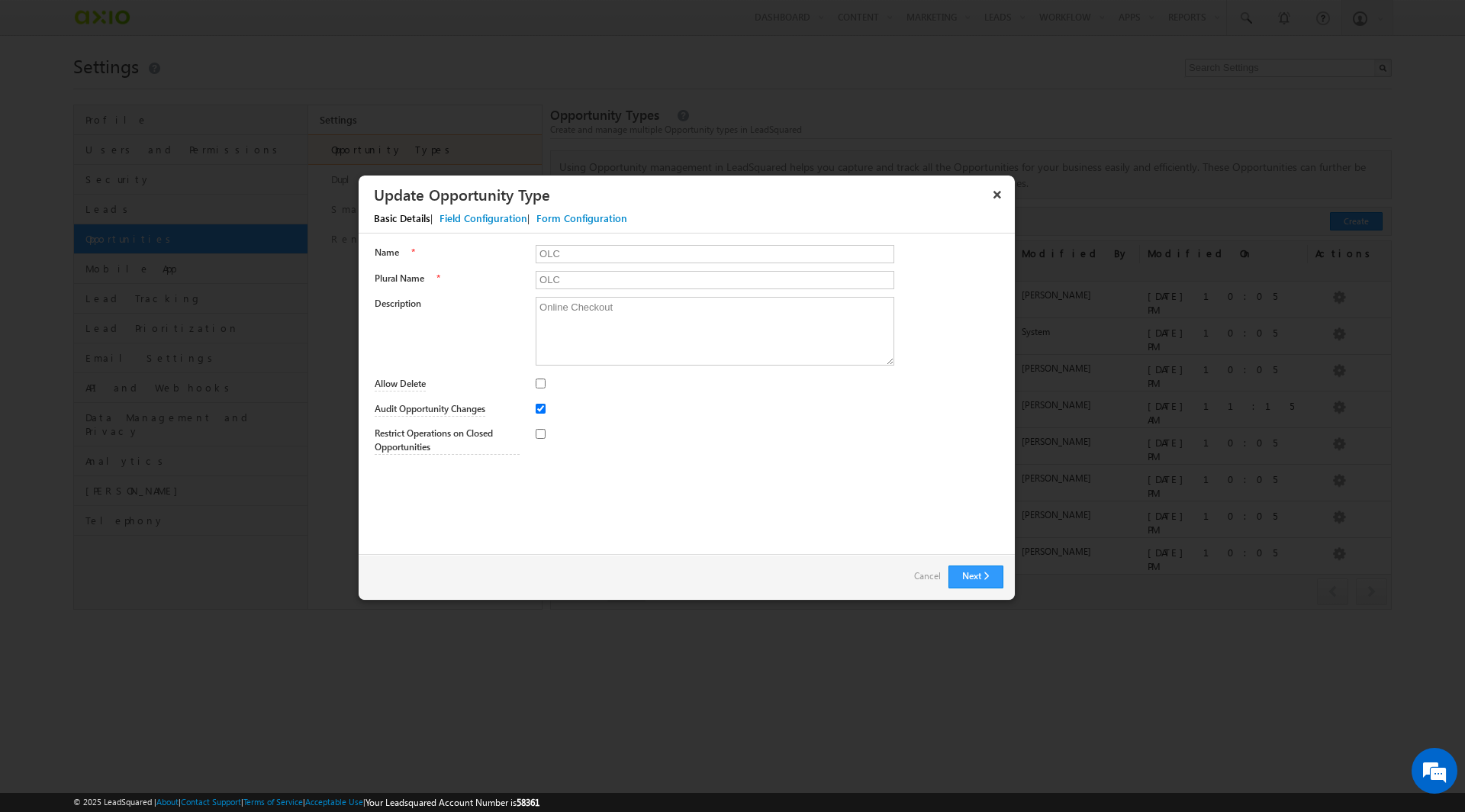
click at [491, 212] on div "Field Configuration" at bounding box center [484, 218] width 88 height 13
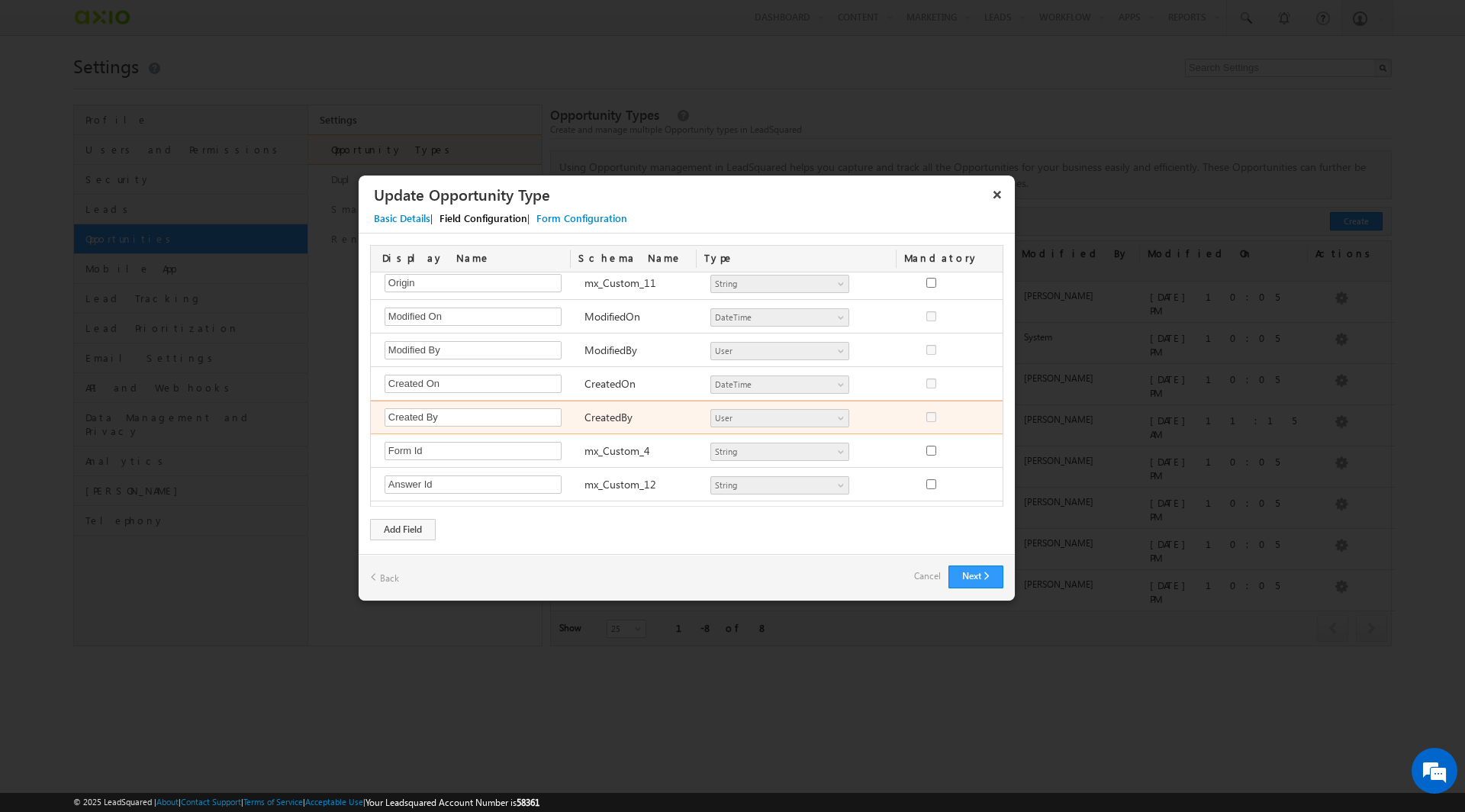
scroll to position [489, 0]
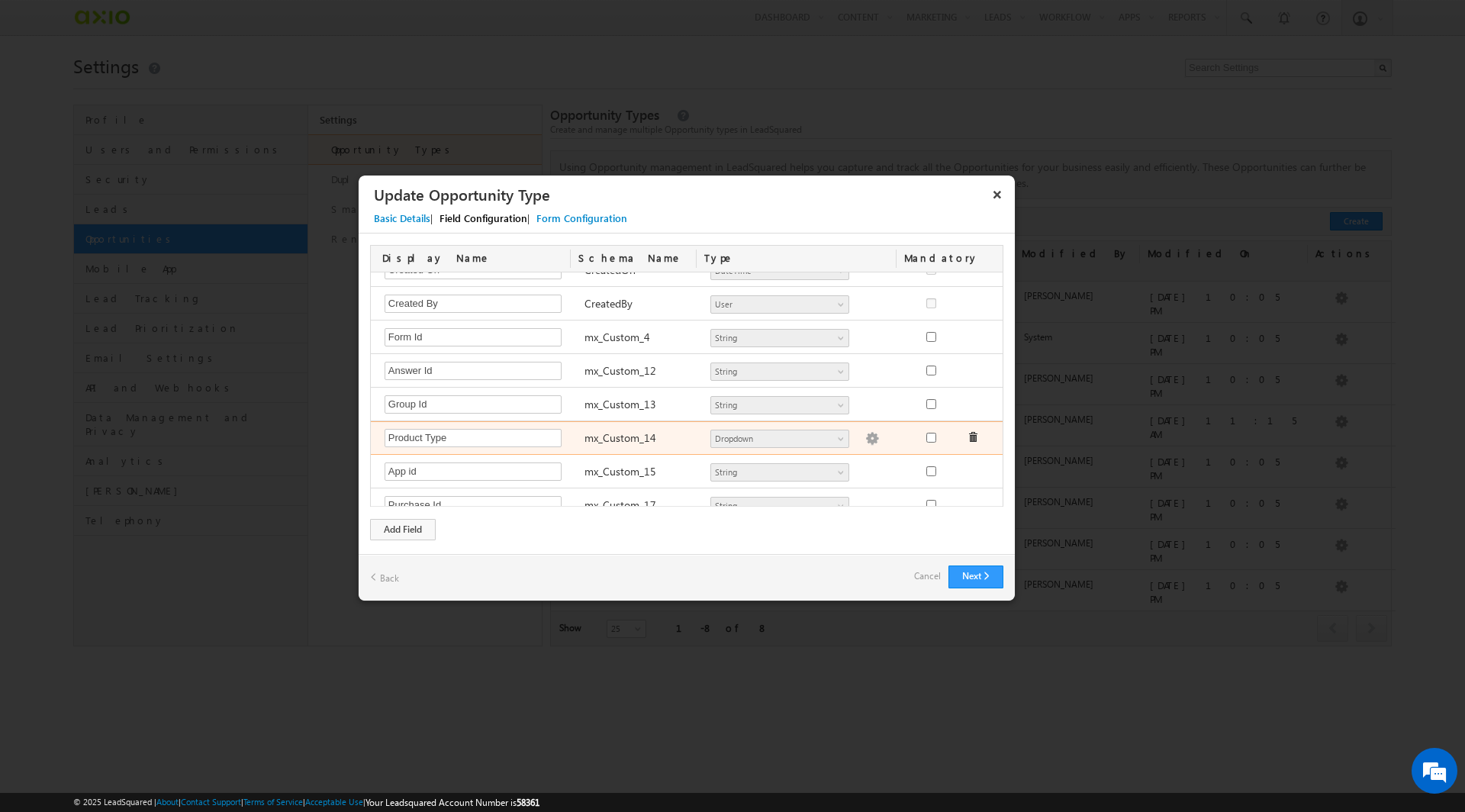
click at [866, 432] on img at bounding box center [873, 438] width 13 height 13
type textarea "1600 1900 2000 2200 2300 2400"
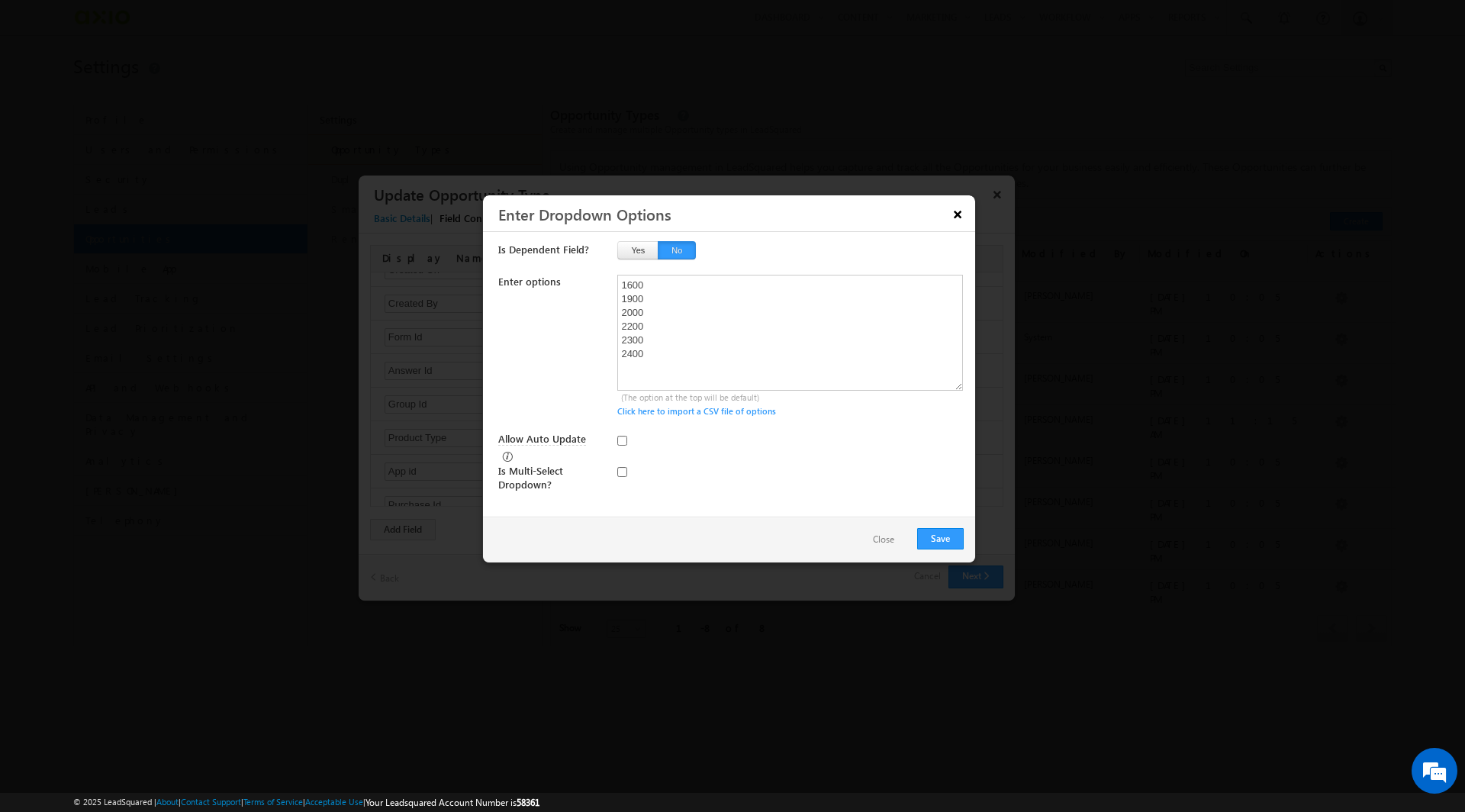
click at [957, 212] on button "×" at bounding box center [958, 214] width 25 height 27
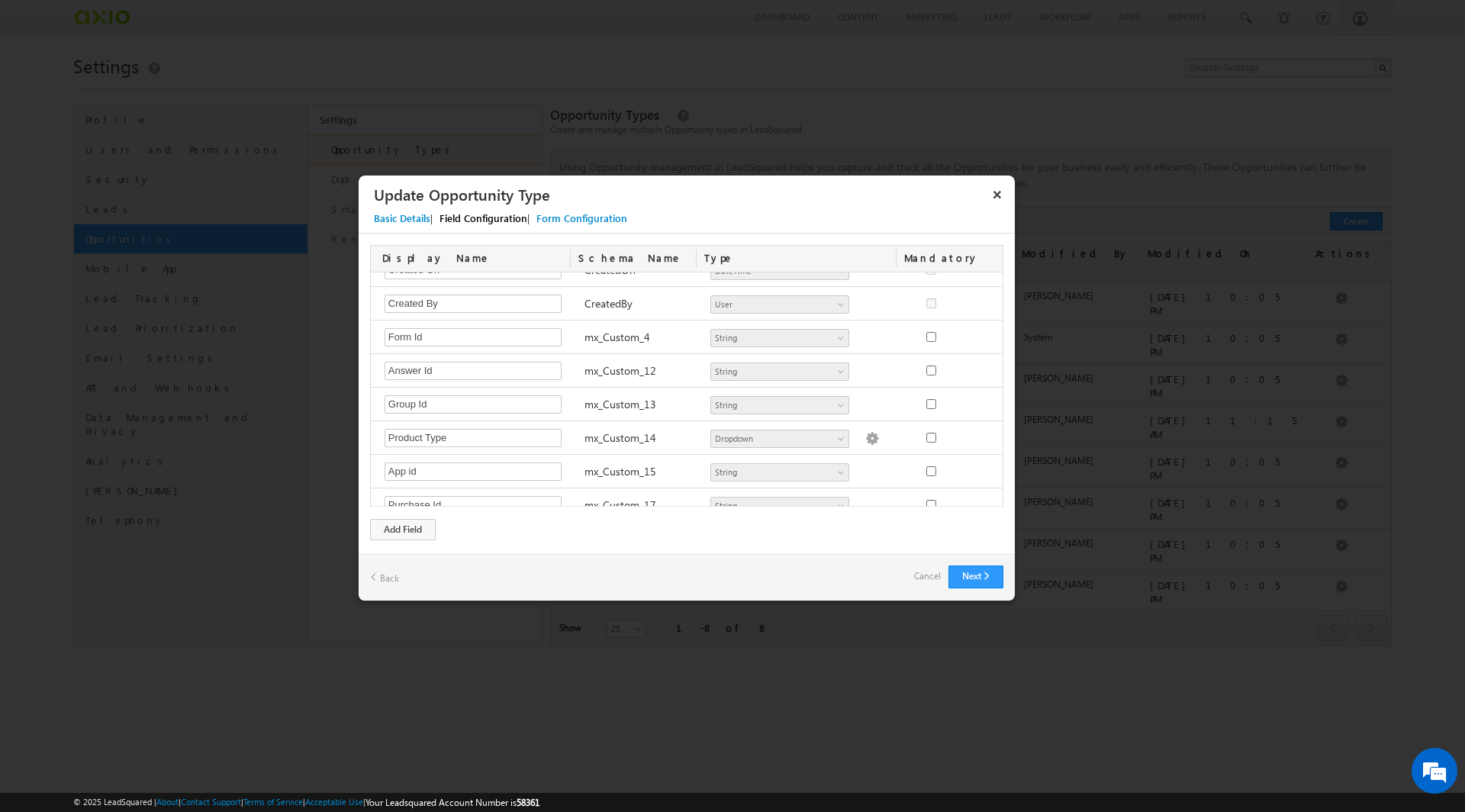
click at [987, 192] on button "×" at bounding box center [998, 194] width 25 height 27
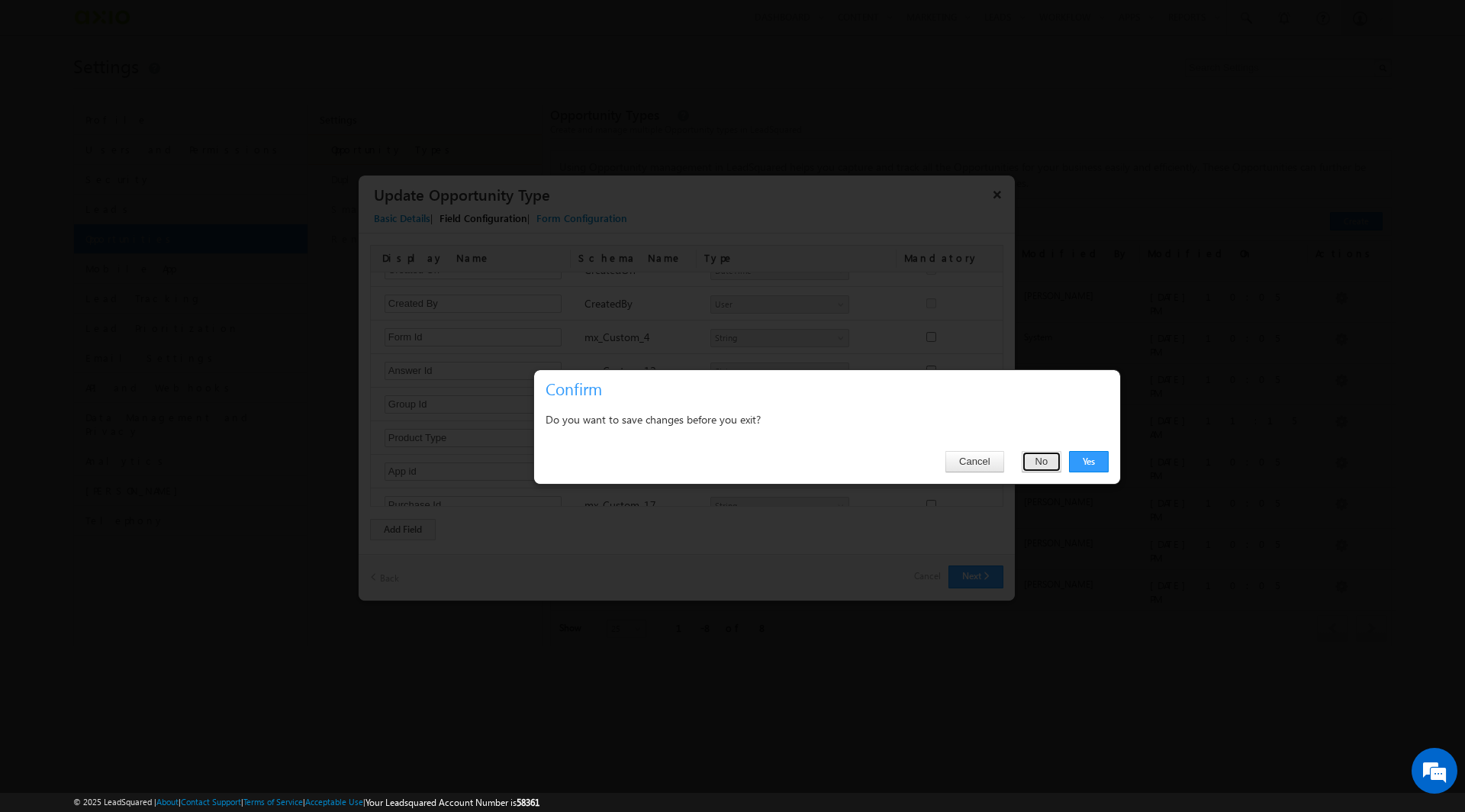
click at [1029, 464] on button "No" at bounding box center [1042, 461] width 40 height 21
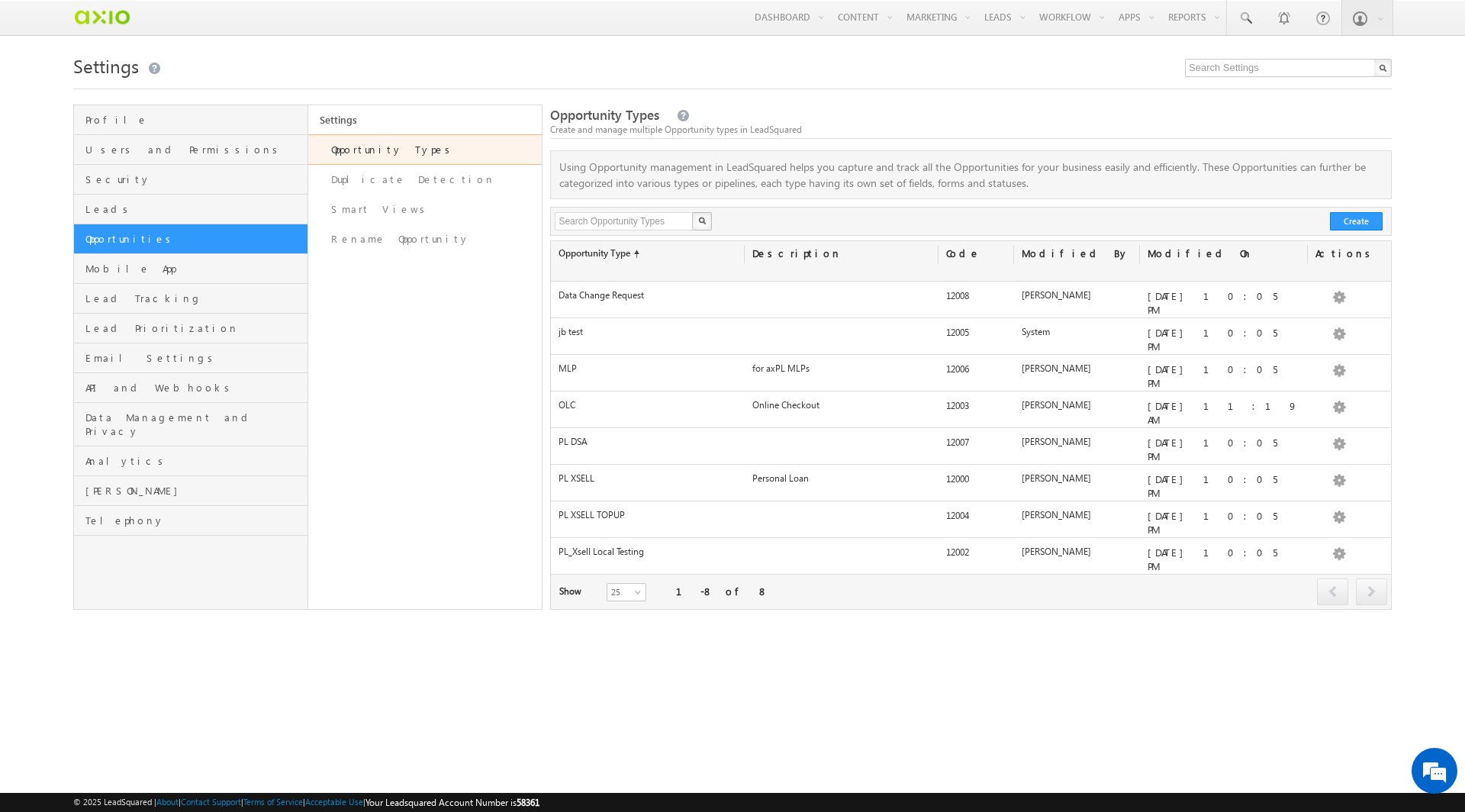
click at [1041, 671] on html "Menu Bharath Kishore bhara [DOMAIN_NAME] shore +uat@ axio." at bounding box center [732, 335] width 1465 height 671
click at [1021, 172] on link "Manage Tasks" at bounding box center [1040, 181] width 122 height 32
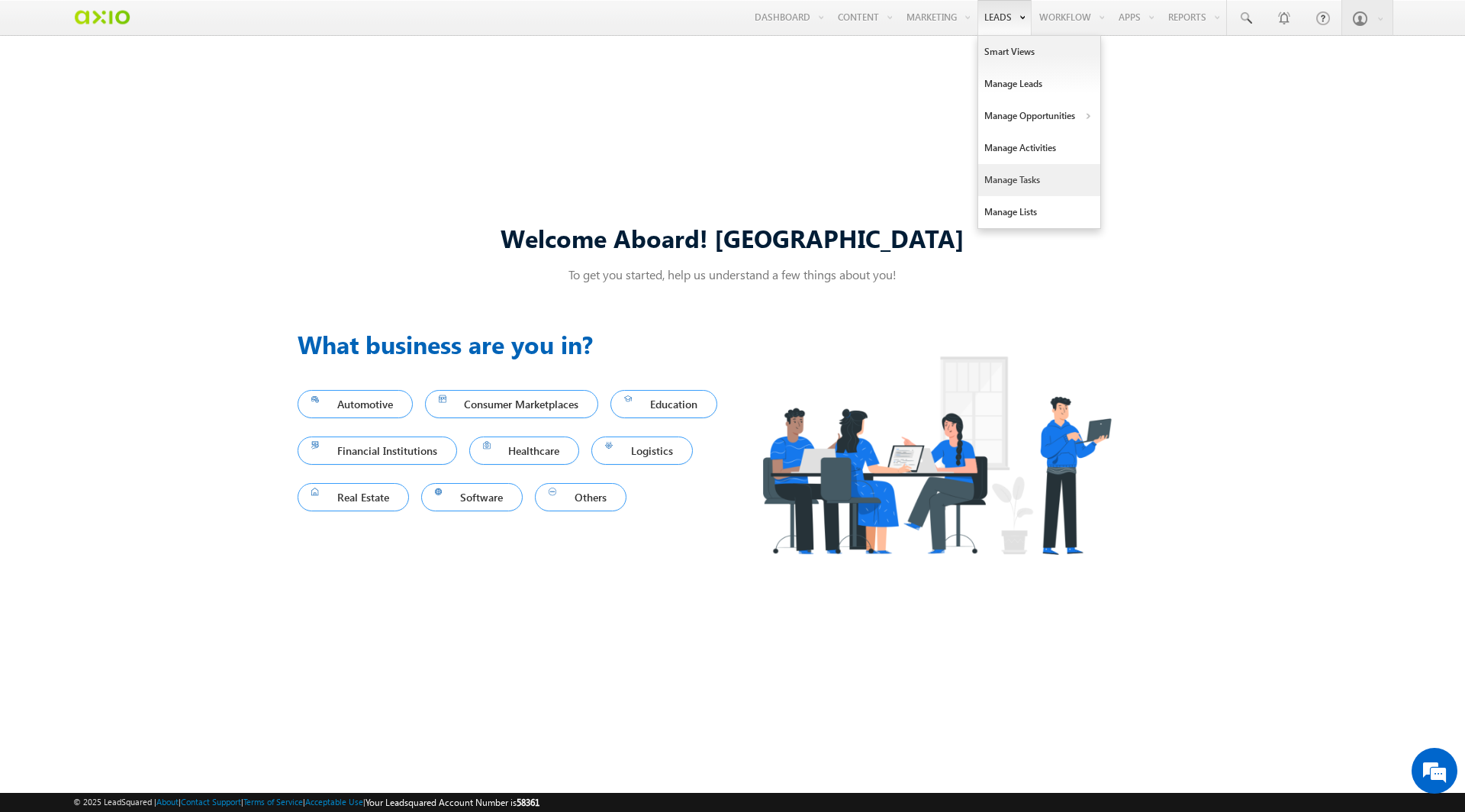
click at [1044, 183] on link "Manage Tasks" at bounding box center [1040, 181] width 122 height 32
